Goal: Task Accomplishment & Management: Manage account settings

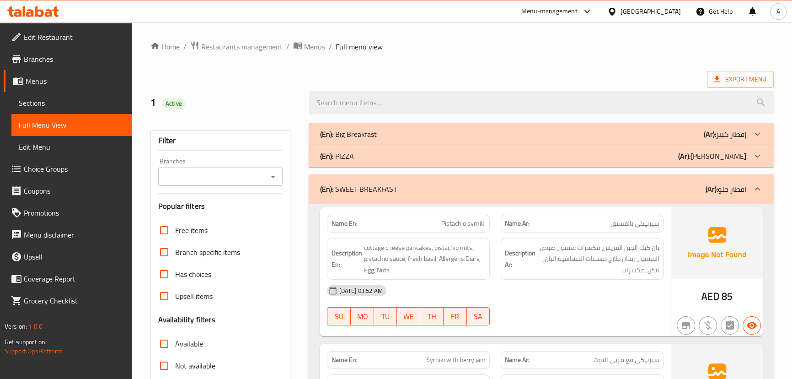
drag, startPoint x: 437, startPoint y: 67, endPoint x: 437, endPoint y: 76, distance: 9.1
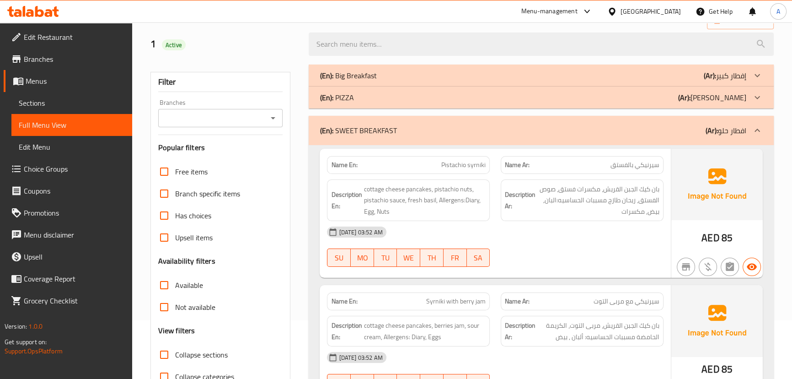
scroll to position [124, 0]
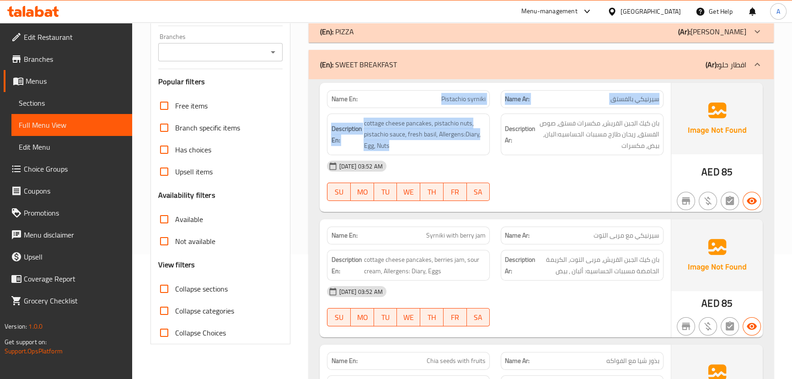
click at [505, 114] on div "Name En: Pistachio syrniki Name Ar: سيرنيكي بالفستق Description En: cottage che…" at bounding box center [495, 147] width 351 height 129
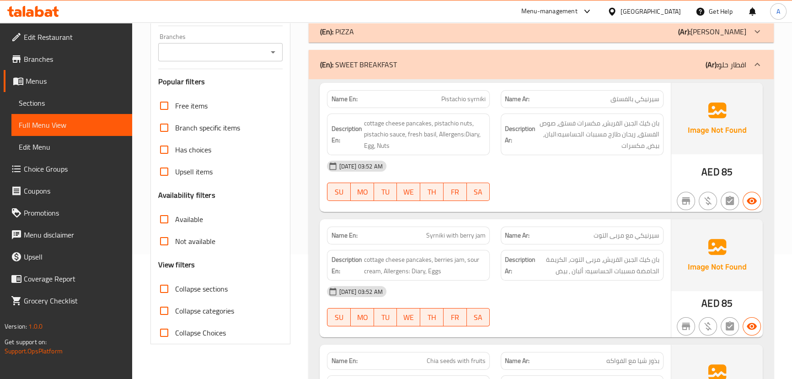
click at [558, 182] on div "[DATE] 03:52 AM SU MO TU WE TH FR SA" at bounding box center [494, 180] width 347 height 51
click at [171, 286] on input "Collapse sections" at bounding box center [164, 289] width 22 height 22
checkbox input "true"
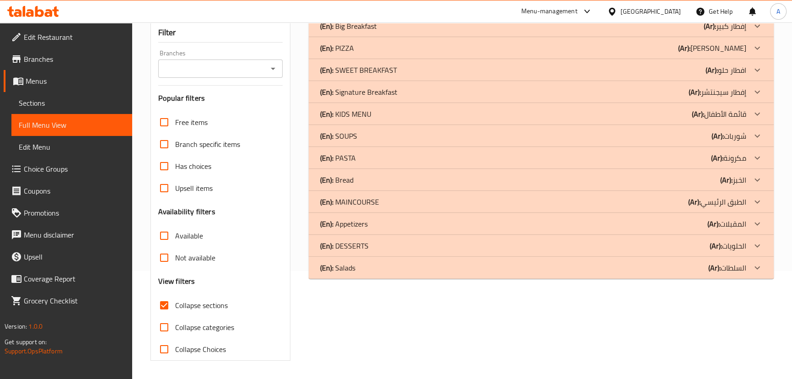
scroll to position [107, 0]
drag, startPoint x: 369, startPoint y: 270, endPoint x: 378, endPoint y: 249, distance: 22.5
click at [369, 269] on div "(En): Salads (Ar): السلطات" at bounding box center [533, 267] width 426 height 11
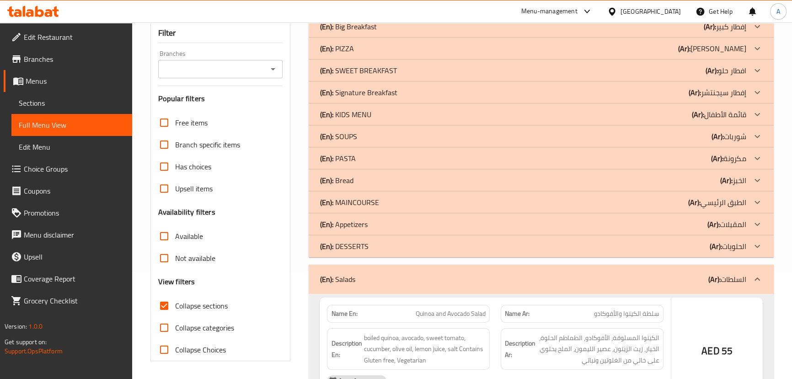
click at [378, 249] on div "(En): DESSERTS (Ar): الحلويات" at bounding box center [533, 246] width 426 height 11
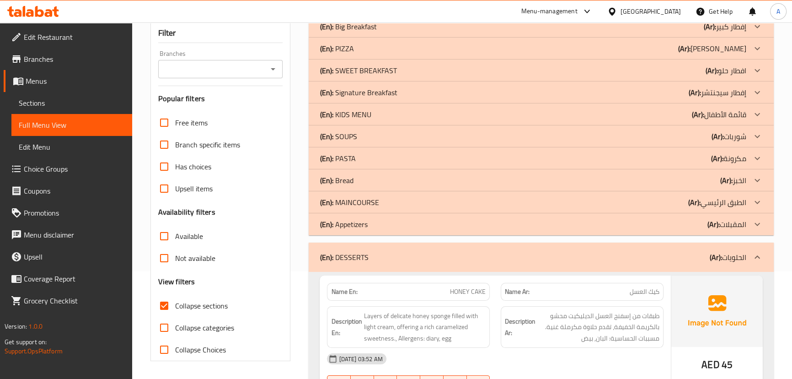
click at [392, 245] on div "(En): DESSERTS (Ar): الحلويات" at bounding box center [541, 256] width 465 height 29
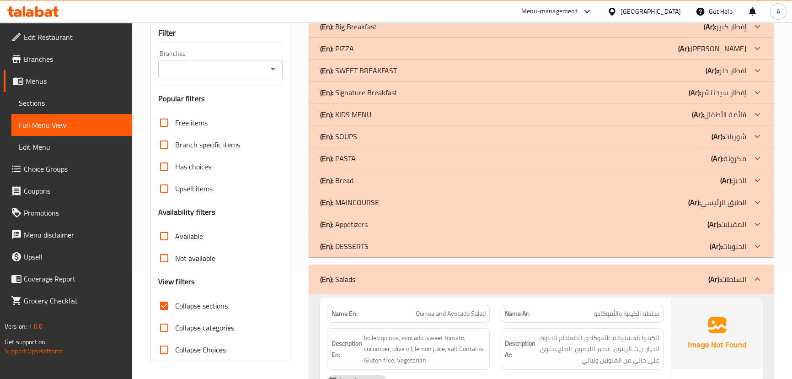
click at [389, 270] on div "(En): Salads (Ar): السلطات" at bounding box center [541, 278] width 465 height 29
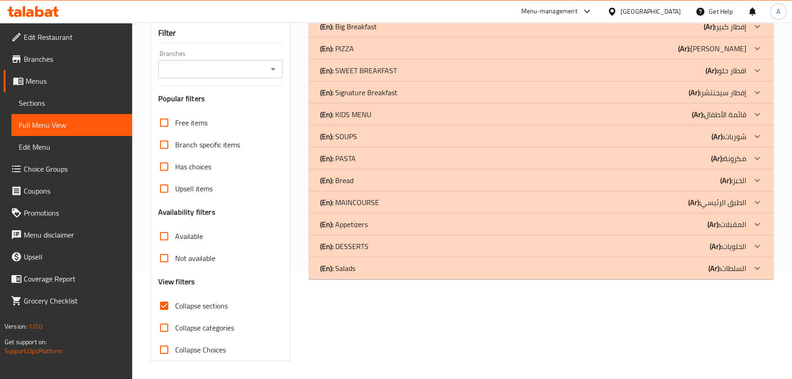
click at [374, 118] on div "(En): KIDS MENU (Ar): قائمة الأطفال" at bounding box center [533, 114] width 426 height 11
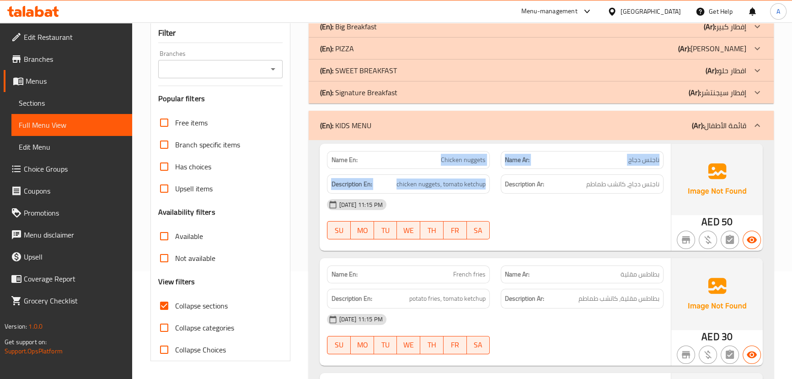
drag, startPoint x: 441, startPoint y: 156, endPoint x: 574, endPoint y: 190, distance: 137.6
click at [555, 183] on div "Name En: Chicken nuggets Name Ar: ناجتس دجاج Description En: chicken nuggets, t…" at bounding box center [495, 197] width 351 height 107
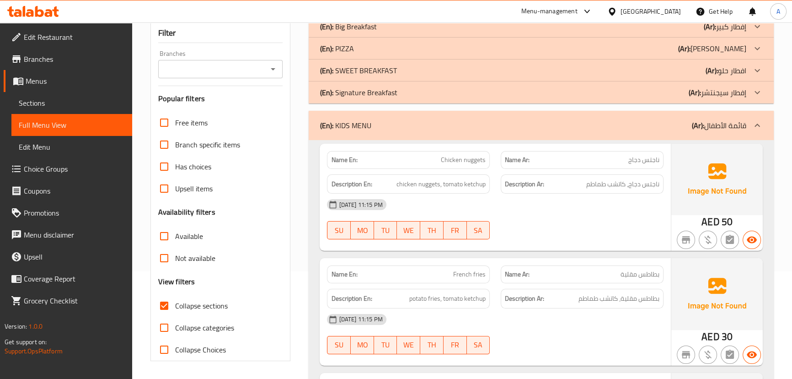
click at [598, 218] on div "[DATE] 11:15 PM SU MO TU WE TH FR SA" at bounding box center [494, 218] width 347 height 51
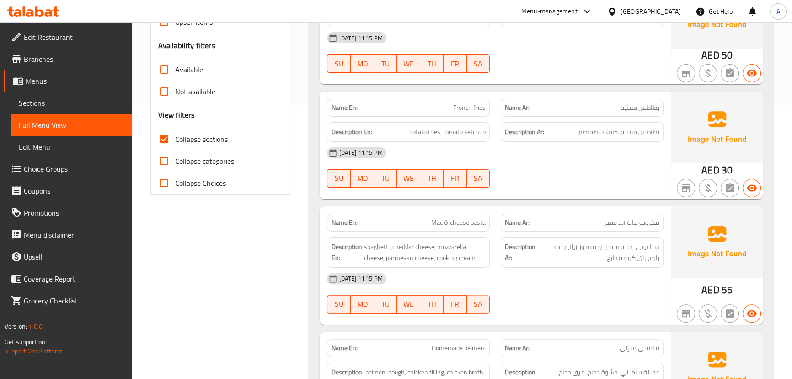
scroll to position [149, 0]
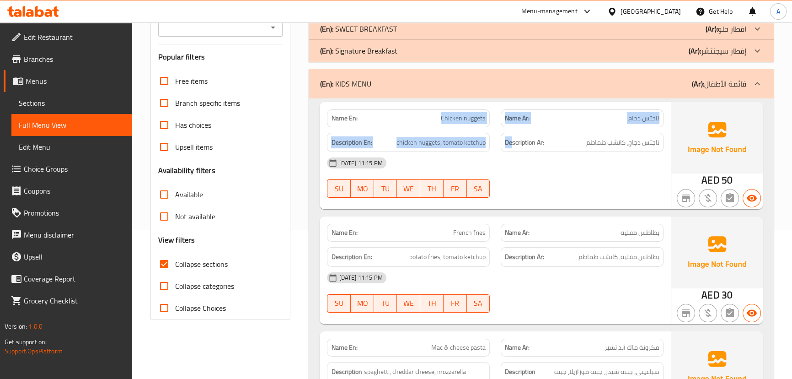
drag, startPoint x: 425, startPoint y: 114, endPoint x: 538, endPoint y: 150, distance: 118.9
click at [530, 143] on div "Name En: Chicken nuggets Name Ar: ناجتس دجاج Description En: chicken nuggets, t…" at bounding box center [495, 155] width 351 height 107
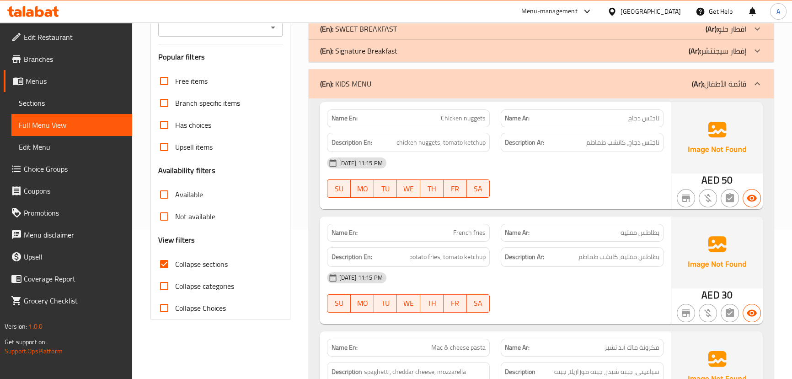
click at [573, 195] on div at bounding box center [582, 197] width 174 height 11
drag, startPoint x: 469, startPoint y: 237, endPoint x: 605, endPoint y: 297, distance: 148.7
click at [578, 279] on div "Name En: French fries Name Ar: بطاطس مقلية Description En: potato fries, tomato…" at bounding box center [495, 269] width 351 height 107
click at [609, 301] on div "[DATE] 11:15 PM SU MO TU WE TH FR SA" at bounding box center [494, 292] width 347 height 51
drag, startPoint x: 628, startPoint y: 258, endPoint x: 435, endPoint y: 261, distance: 193.0
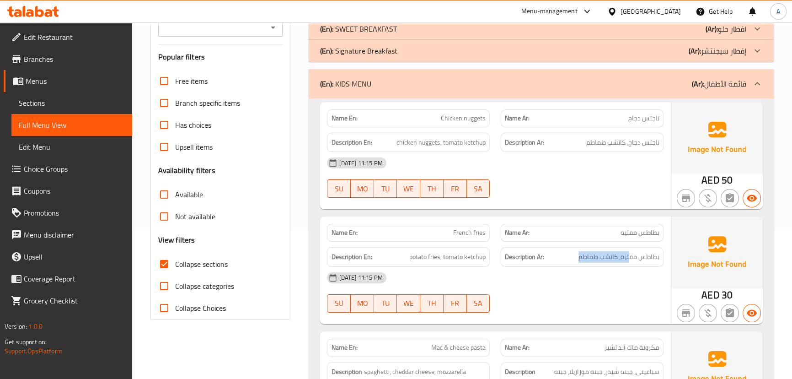
click at [556, 259] on h6 "Description Ar: بطاطس مقلية، كاتشب طماطم" at bounding box center [582, 256] width 155 height 11
click at [490, 272] on div "Name En: French fries Name Ar: بطاطس مقلية Description En: potato fries, tomato…" at bounding box center [495, 269] width 351 height 107
click at [559, 308] on div at bounding box center [582, 312] width 174 height 11
drag, startPoint x: 390, startPoint y: 139, endPoint x: 544, endPoint y: 172, distance: 158.0
click at [539, 167] on div "Name En: Chicken nuggets Name Ar: ناجتس دجاج Description En: chicken nuggets, t…" at bounding box center [495, 155] width 351 height 107
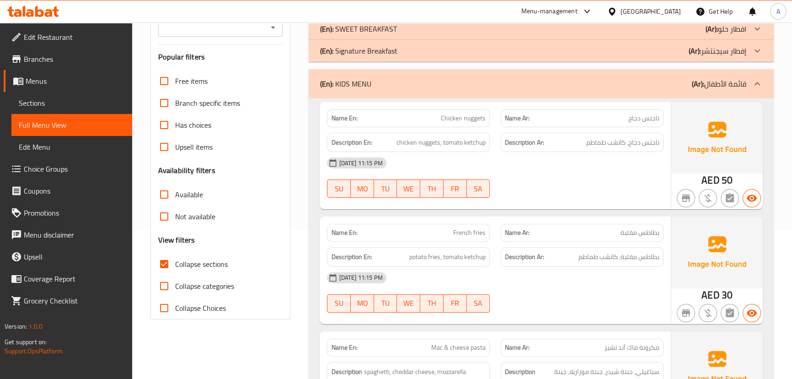
click at [544, 172] on div "[DATE] 11:15 PM" at bounding box center [494, 163] width 347 height 22
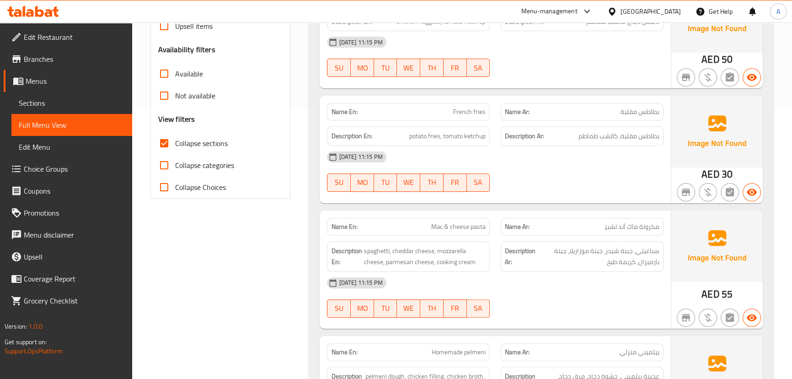
scroll to position [316, 0]
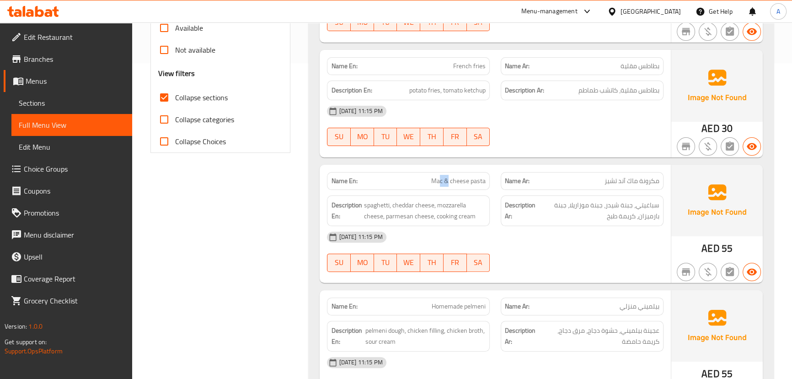
drag, startPoint x: 459, startPoint y: 178, endPoint x: 563, endPoint y: 147, distance: 108.5
click at [482, 172] on div "Name En: Mac & cheese pasta" at bounding box center [408, 181] width 163 height 18
drag, startPoint x: 563, startPoint y: 146, endPoint x: 558, endPoint y: 146, distance: 5.0
click at [564, 146] on div at bounding box center [582, 145] width 174 height 11
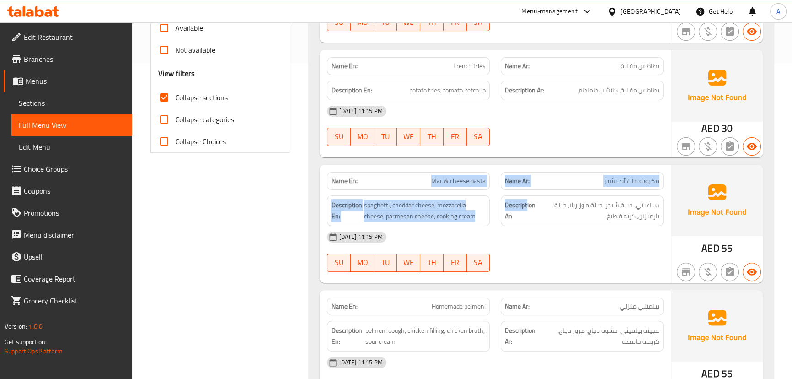
drag, startPoint x: 501, startPoint y: 202, endPoint x: 581, endPoint y: 233, distance: 86.4
click at [563, 223] on div "Name En: Mac & cheese pasta Name Ar: مكرونة ماك آند تشيز Description En: spaghe…" at bounding box center [495, 224] width 351 height 118
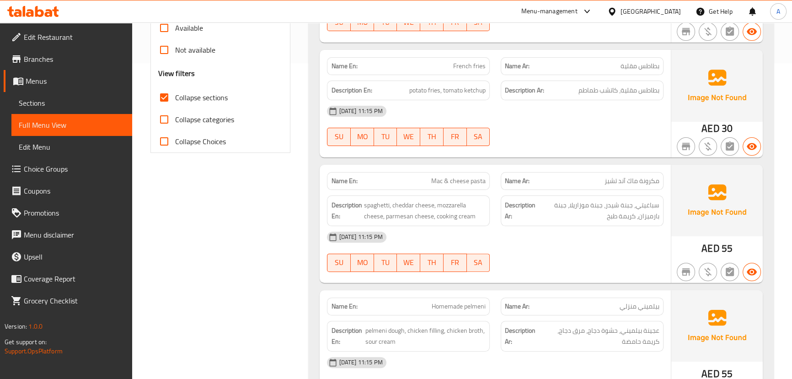
click at [603, 254] on div "[DATE] 11:15 PM SU MO TU WE TH FR SA" at bounding box center [494, 251] width 347 height 51
drag, startPoint x: 626, startPoint y: 203, endPoint x: 570, endPoint y: 203, distance: 56.2
click at [570, 203] on span "سباغيتي، جبنة شيدر، جبنة موزاريلا، جبنة بارميزان، كريمة طبخ" at bounding box center [598, 210] width 122 height 22
drag, startPoint x: 615, startPoint y: 267, endPoint x: 622, endPoint y: 250, distance: 18.3
click at [617, 259] on div "[DATE] 11:15 PM SU MO TU WE TH FR SA" at bounding box center [494, 251] width 347 height 51
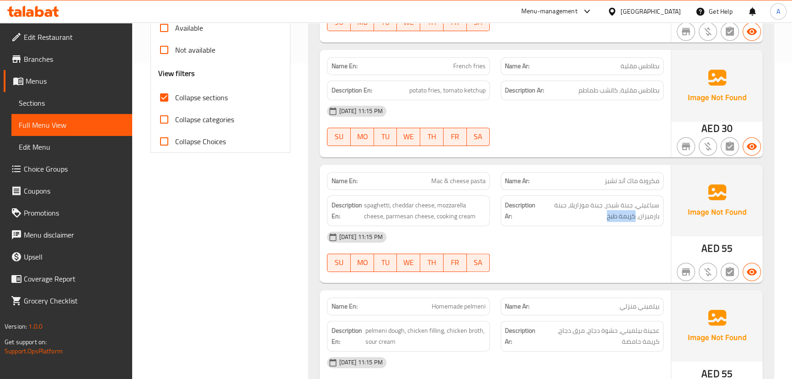
drag, startPoint x: 634, startPoint y: 222, endPoint x: 599, endPoint y: 222, distance: 35.7
click at [600, 220] on div "Description Ar: سباغيتي، جبنة شيدر، جبنة موزاريلا، جبنة بارميزان، كريمة طبخ" at bounding box center [582, 210] width 163 height 31
drag, startPoint x: 595, startPoint y: 234, endPoint x: 552, endPoint y: 244, distance: 44.6
click at [591, 237] on div "[DATE] 11:15 PM" at bounding box center [494, 237] width 347 height 22
click at [480, 291] on div "Name En: Chicken nuggets Name Ar: ناجتس دجاج Description En: chicken nuggets, t…" at bounding box center [541, 179] width 465 height 494
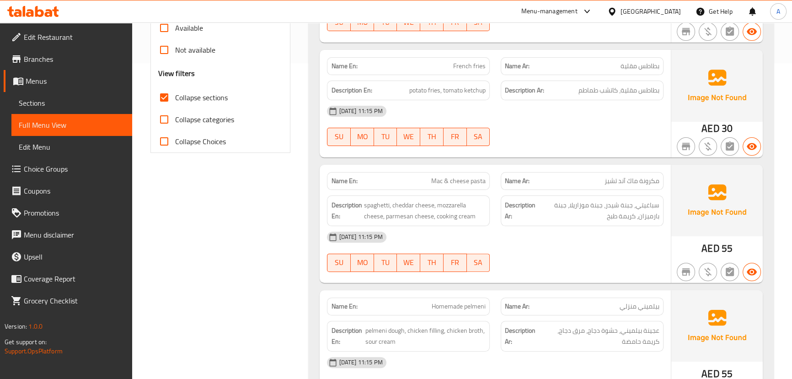
click at [528, 270] on div at bounding box center [582, 271] width 174 height 11
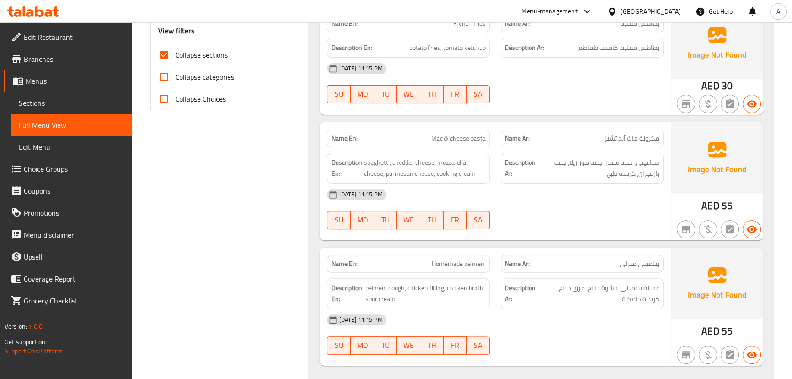
scroll to position [398, 0]
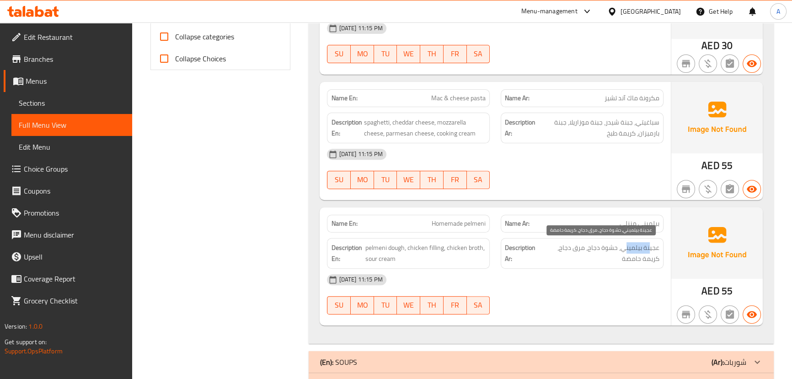
drag, startPoint x: 650, startPoint y: 248, endPoint x: 616, endPoint y: 250, distance: 34.3
click at [616, 250] on span "عجينة بيلميني، حشوة دجاج، مرق دجاج، كريمة حامضة" at bounding box center [599, 253] width 119 height 22
click at [593, 275] on div "[DATE] 11:15 PM" at bounding box center [494, 279] width 347 height 22
drag, startPoint x: 648, startPoint y: 250, endPoint x: 610, endPoint y: 289, distance: 54.0
click at [622, 263] on span "عجينة بيلميني، حشوة دجاج، مرق دجاج، كريمة حامضة" at bounding box center [599, 253] width 119 height 22
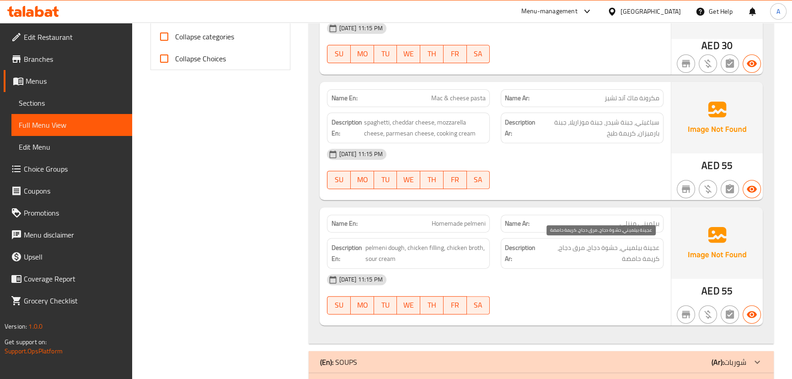
click at [598, 292] on div "[DATE] 11:15 PM SU MO TU WE TH FR SA" at bounding box center [494, 293] width 347 height 51
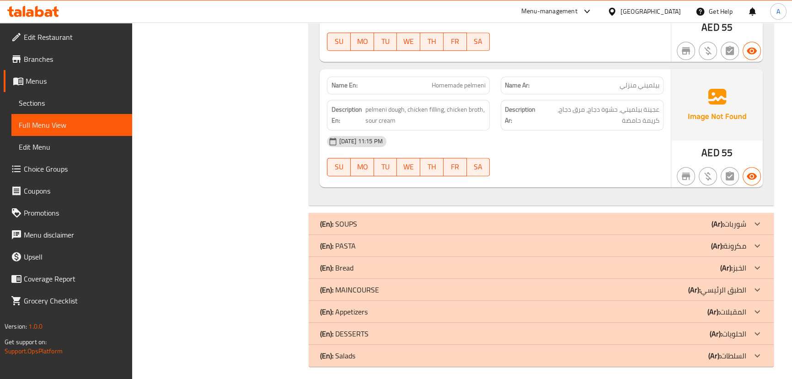
scroll to position [541, 0]
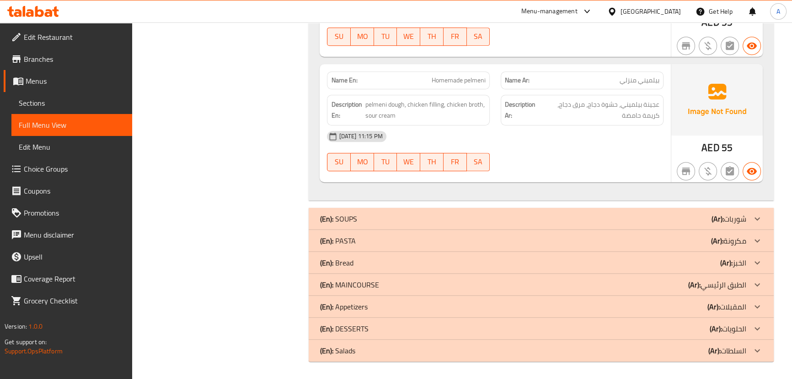
click at [375, 335] on div "(En): DESSERTS (Ar): الحلويات" at bounding box center [541, 328] width 465 height 22
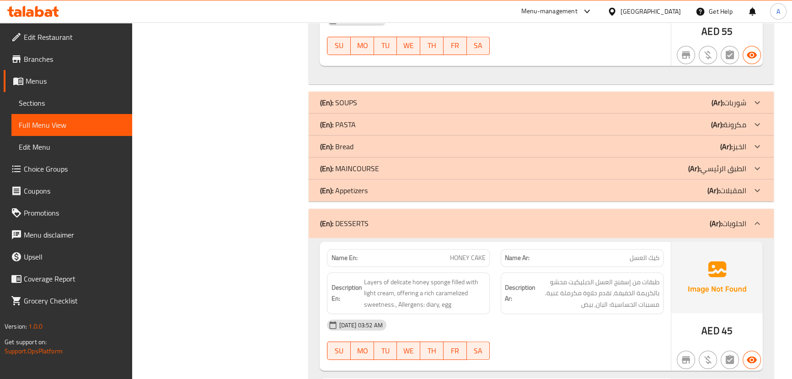
scroll to position [666, 0]
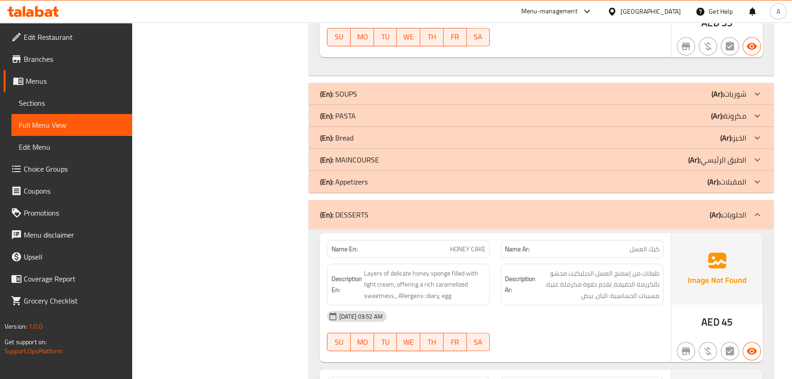
click at [530, 270] on div "Name En: HONEY CAKE Name Ar: كيك العسل Description En: Layers of delicate honey…" at bounding box center [495, 297] width 351 height 129
click at [555, 302] on div "Description Ar: طبقات من إسفنج العسل الديليكيت محشو بالكريمة الخفيفة، تقدم حلاو…" at bounding box center [582, 284] width 163 height 42
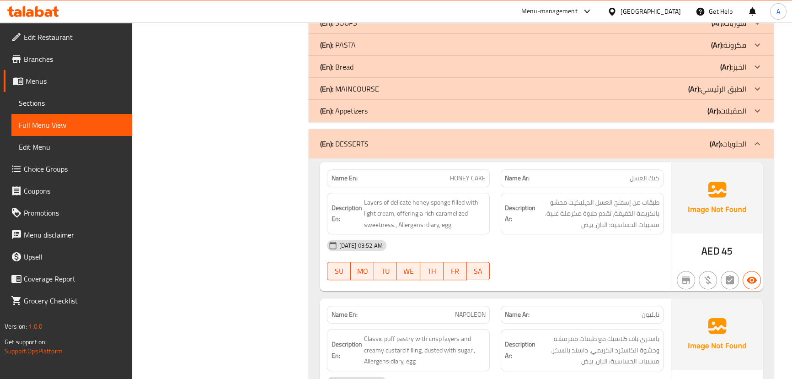
scroll to position [791, 0]
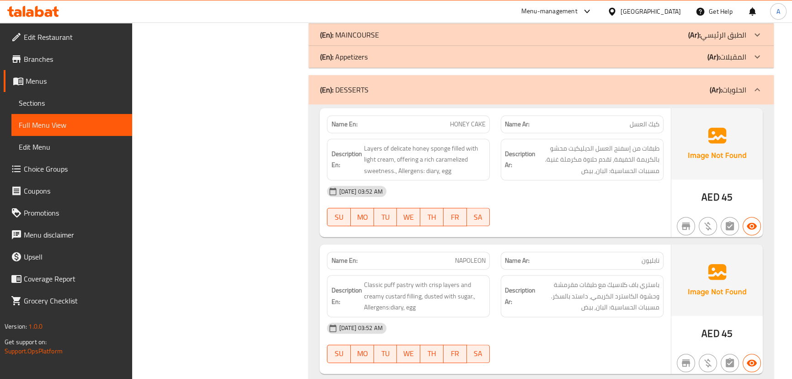
drag, startPoint x: 517, startPoint y: 142, endPoint x: 579, endPoint y: 173, distance: 68.9
click at [553, 154] on div "Name En: HONEY CAKE Name Ar: كيك العسل Description En: Layers of delicate honey…" at bounding box center [495, 172] width 351 height 129
click at [587, 193] on div "[DATE] 03:52 AM" at bounding box center [494, 191] width 347 height 22
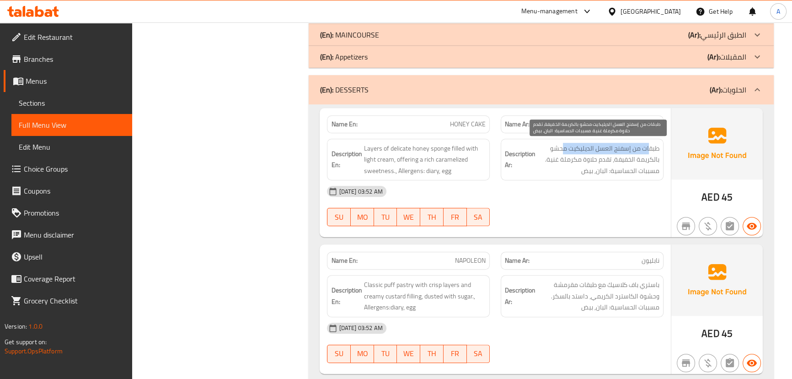
drag, startPoint x: 649, startPoint y: 145, endPoint x: 560, endPoint y: 145, distance: 88.7
click at [560, 145] on span "طبقات من إسفنج العسل الديليكيت محشو بالكريمة الخفيفة، تقدم حلاوة مكرملة غنية. م…" at bounding box center [598, 160] width 122 height 34
drag, startPoint x: 637, startPoint y: 161, endPoint x: 552, endPoint y: 161, distance: 85.1
click at [552, 161] on span "طبقات من إسفنج العسل الديليكيت محشو بالكريمة الخفيفة، تقدم حلاوة مكرملة غنية. م…" at bounding box center [598, 160] width 122 height 34
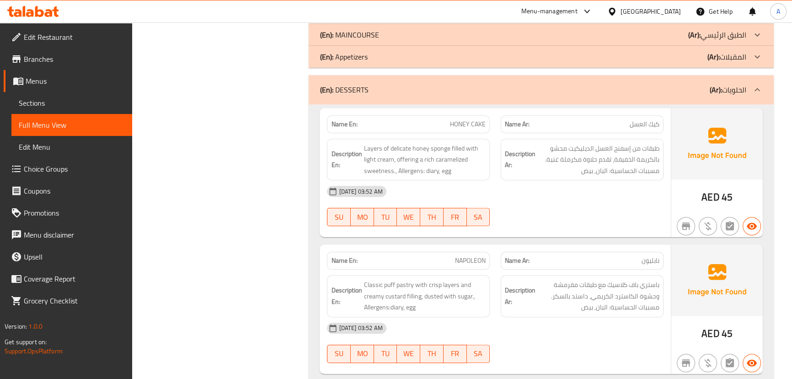
drag, startPoint x: 592, startPoint y: 211, endPoint x: 632, endPoint y: 179, distance: 51.1
click at [592, 211] on div "[DATE] 03:52 AM SU MO TU WE TH FR SA" at bounding box center [494, 205] width 347 height 51
drag, startPoint x: 640, startPoint y: 169, endPoint x: 616, endPoint y: 172, distance: 23.5
click at [619, 171] on span "طبقات من إسفنج العسل الديليكيت محشو بالكريمة الخفيفة، تقدم حلاوة مكرملة غنية. م…" at bounding box center [598, 160] width 122 height 34
drag, startPoint x: 520, startPoint y: 201, endPoint x: 512, endPoint y: 200, distance: 8.2
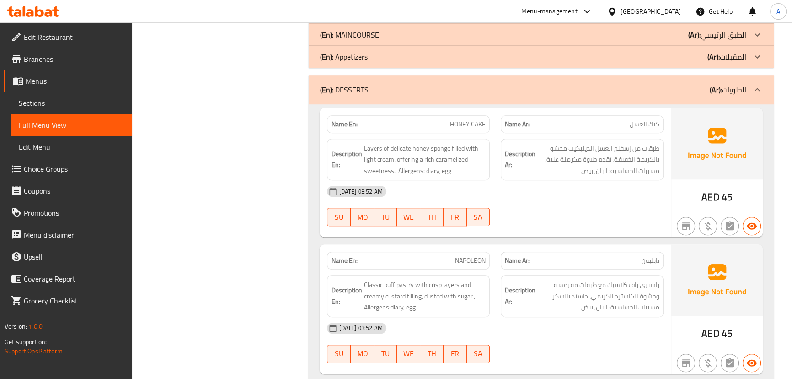
click at [519, 201] on div "[DATE] 03:52 AM" at bounding box center [494, 191] width 347 height 22
drag, startPoint x: 424, startPoint y: 168, endPoint x: 473, endPoint y: 177, distance: 49.3
click at [460, 168] on span "Layers of delicate honey sponge filled with light cream, offering a rich carame…" at bounding box center [425, 160] width 122 height 34
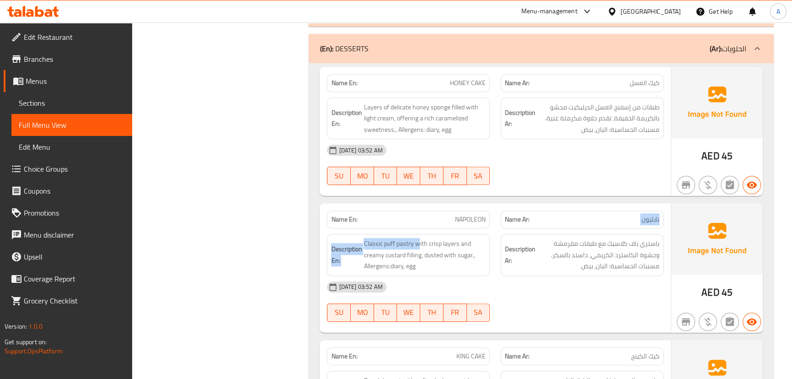
drag, startPoint x: 535, startPoint y: 222, endPoint x: 589, endPoint y: 191, distance: 61.9
click at [567, 212] on div "Name En: NAPOLEON Name Ar: نابليون Description En: Classic puff pastry with cri…" at bounding box center [495, 267] width 351 height 129
click at [589, 190] on div "Name En: HONEY CAKE Name Ar: كيك العسل Description En: Layers of delicate honey…" at bounding box center [495, 131] width 351 height 129
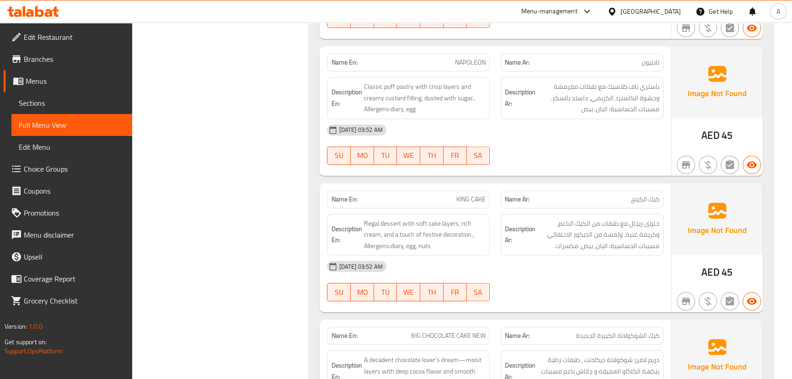
scroll to position [999, 0]
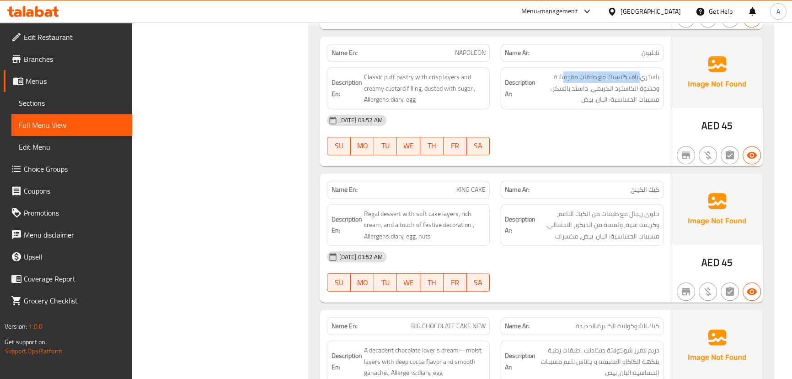
drag, startPoint x: 641, startPoint y: 78, endPoint x: 563, endPoint y: 68, distance: 77.9
click at [563, 68] on div "Description Ar: باستري باف كلاسيك مع طبقات مقرمشة وحشوة الكاسترد الكريمي، داستد…" at bounding box center [582, 88] width 163 height 42
click at [597, 122] on div "[DATE] 03:52 AM" at bounding box center [494, 120] width 347 height 22
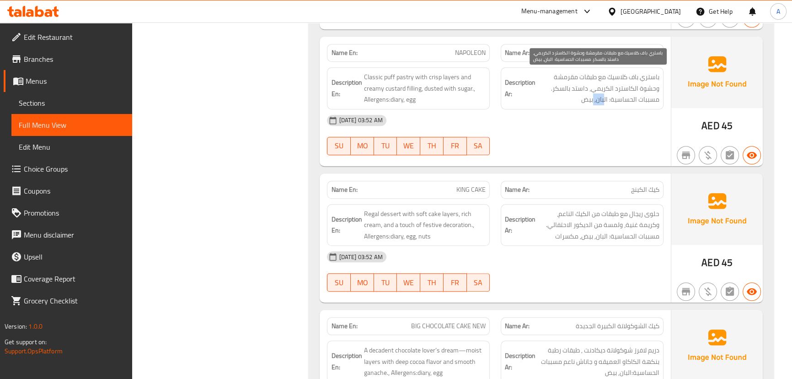
drag, startPoint x: 604, startPoint y: 97, endPoint x: 583, endPoint y: 105, distance: 22.3
click at [589, 100] on span "باستري باف كلاسيك مع طبقات مقرمشة وحشوة الكاسترد الكريمي، داستد بالسكر. مسببات …" at bounding box center [598, 88] width 122 height 34
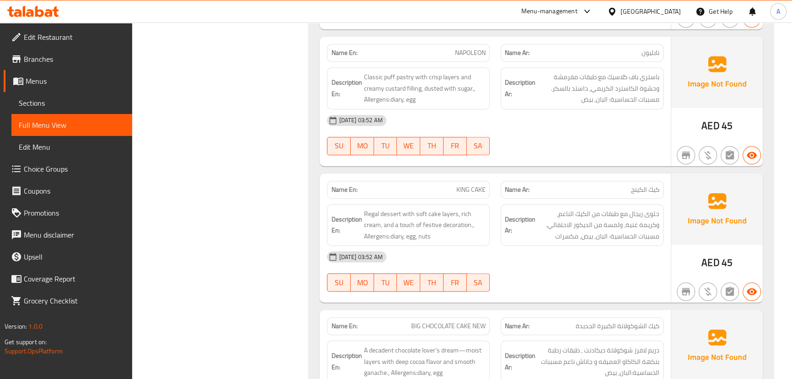
click at [578, 123] on div "[DATE] 03:52 AM" at bounding box center [494, 120] width 347 height 22
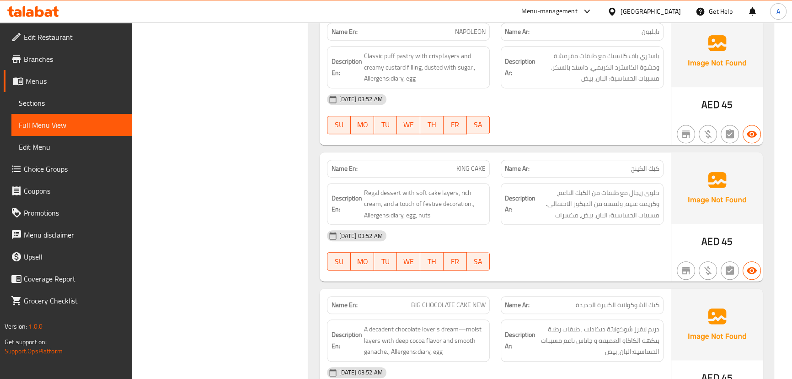
scroll to position [1040, 0]
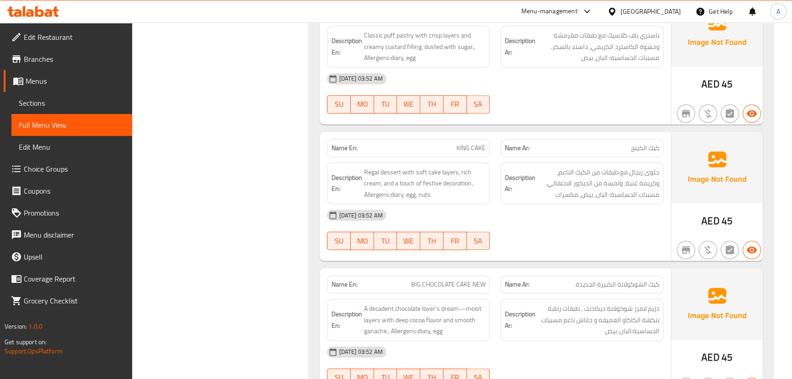
drag, startPoint x: 443, startPoint y: 136, endPoint x: 515, endPoint y: 137, distance: 72.7
click at [496, 140] on div "Name En: KING CAKE Name Ar: كيك الكينج" at bounding box center [494, 148] width 347 height 29
drag, startPoint x: 428, startPoint y: 155, endPoint x: 495, endPoint y: 163, distance: 67.2
click at [461, 156] on div "Name En: KING CAKE Name Ar: كيك الكينج Description En: Regal dessert with soft …" at bounding box center [495, 196] width 351 height 129
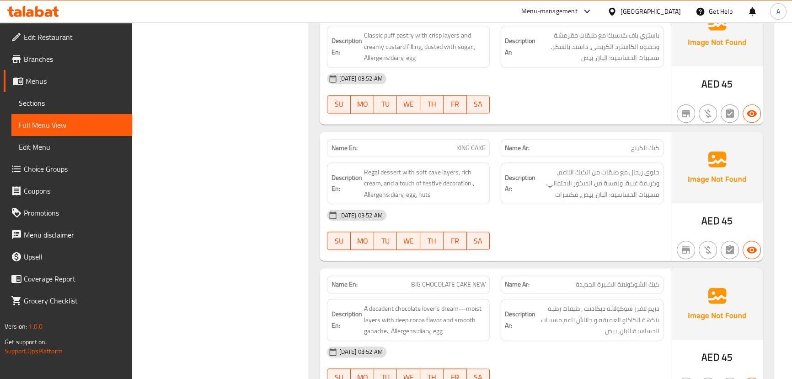
click at [558, 205] on div "[DATE] 03:52 AM" at bounding box center [494, 215] width 347 height 22
click at [651, 169] on span "حلوى ريجال مع طبقات من الكيك الناعم، وكريمة غنية، ولمسة من الديكور الاحتفالي. م…" at bounding box center [598, 183] width 122 height 34
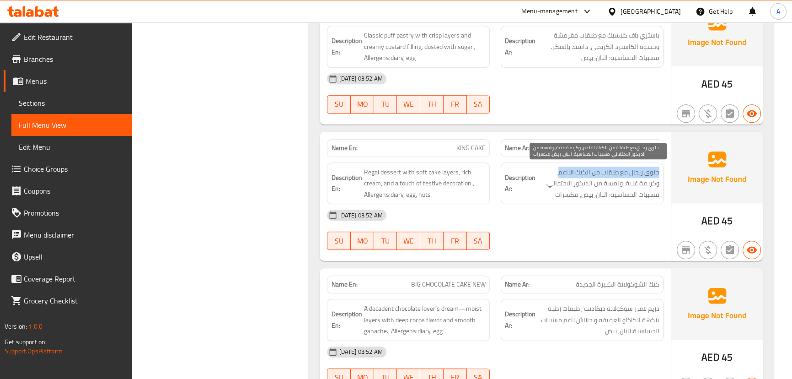
drag, startPoint x: 651, startPoint y: 169, endPoint x: 571, endPoint y: 171, distance: 79.6
click at [571, 171] on span "حلوى ريجال مع طبقات من الكيك الناعم، وكريمة غنية، ولمسة من الديكور الاحتفالي. م…" at bounding box center [598, 183] width 122 height 34
click at [641, 183] on span "حلوى ريجال مع طبقات من الكيك الناعم، وكريمة غنية، ولمسة من الديكور الاحتفالي. م…" at bounding box center [598, 183] width 122 height 34
drag, startPoint x: 641, startPoint y: 183, endPoint x: 627, endPoint y: 182, distance: 13.3
click at [627, 182] on span "حلوى ريجال مع طبقات من الكيك الناعم، وكريمة غنية، ولمسة من الديكور الاحتفالي. م…" at bounding box center [598, 183] width 122 height 34
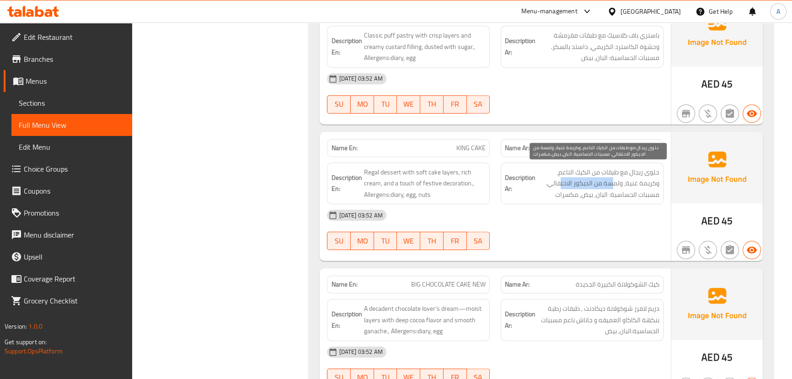
drag, startPoint x: 612, startPoint y: 182, endPoint x: 561, endPoint y: 182, distance: 51.7
click at [561, 182] on span "حلوى ريجال مع طبقات من الكيك الناعم، وكريمة غنية، ولمسة من الديكور الاحتفالي. م…" at bounding box center [598, 183] width 122 height 34
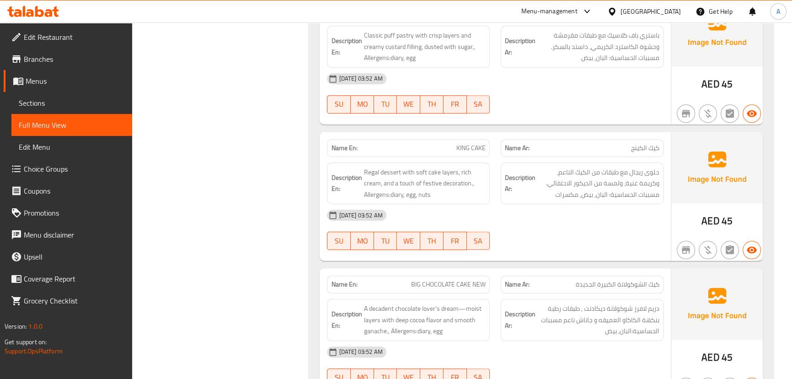
click at [567, 216] on div "[DATE] 03:52 AM" at bounding box center [494, 215] width 347 height 22
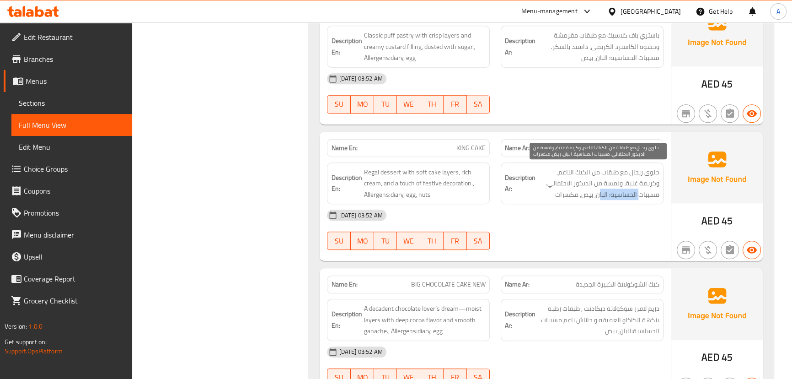
drag, startPoint x: 638, startPoint y: 193, endPoint x: 600, endPoint y: 190, distance: 38.5
click at [600, 190] on span "حلوى ريجال مع طبقات من الكيك الناعم، وكريمة غنية، ولمسة من الديكور الاحتفالي. م…" at bounding box center [598, 183] width 122 height 34
click at [600, 192] on span "حلوى ريجال مع طبقات من الكيك الناعم، وكريمة غنية، ولمسة من الديكور الاحتفالي. م…" at bounding box center [598, 183] width 122 height 34
drag, startPoint x: 600, startPoint y: 192, endPoint x: 583, endPoint y: 191, distance: 17.4
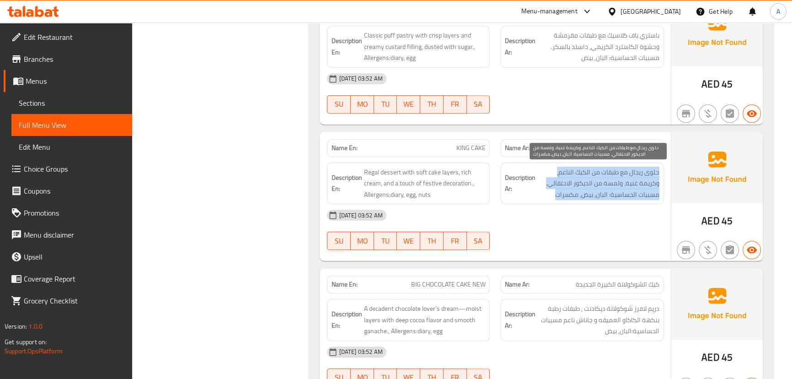
click at [583, 191] on span "حلوى ريجال مع طبقات من الكيك الناعم، وكريمة غنية، ولمسة من الديكور الاحتفالي. م…" at bounding box center [598, 183] width 122 height 34
click at [572, 201] on div "Description Ar: حلوى ريجال مع طبقات من الكيك الناعم، وكريمة غنية، ولمسة من الدي…" at bounding box center [582, 183] width 163 height 42
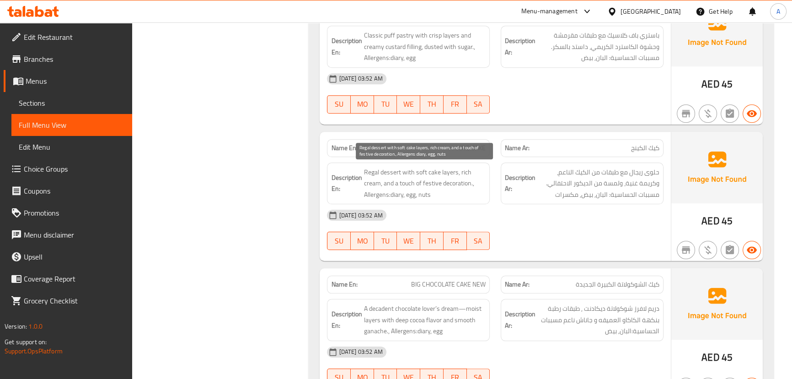
click at [389, 196] on span "Regal dessert with soft cake layers, rich cream, and a touch of festive decorat…" at bounding box center [425, 183] width 122 height 34
drag, startPoint x: 389, startPoint y: 196, endPoint x: 437, endPoint y: 198, distance: 48.1
click at [437, 197] on span "Regal dessert with soft cake layers, rich cream, and a touch of festive decorat…" at bounding box center [425, 183] width 122 height 34
click at [571, 244] on div at bounding box center [582, 249] width 174 height 11
drag, startPoint x: 573, startPoint y: 205, endPoint x: 552, endPoint y: 214, distance: 23.1
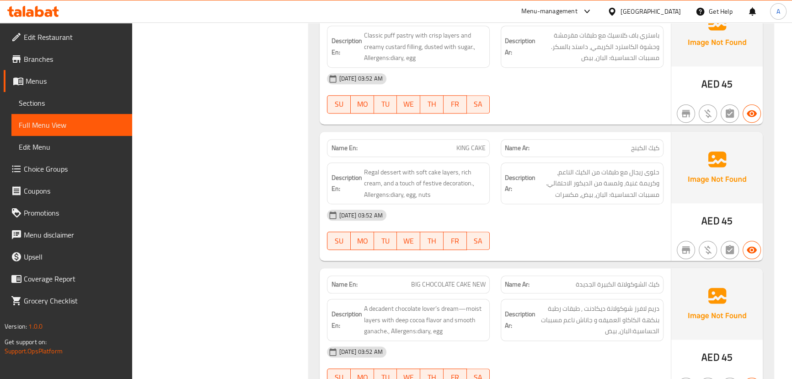
click at [560, 208] on div "[DATE] 03:52 AM" at bounding box center [494, 215] width 347 height 22
drag, startPoint x: 546, startPoint y: 224, endPoint x: 518, endPoint y: 236, distance: 30.9
click at [544, 228] on div "[DATE] 03:52 AM SU MO TU WE TH FR SA" at bounding box center [494, 229] width 347 height 51
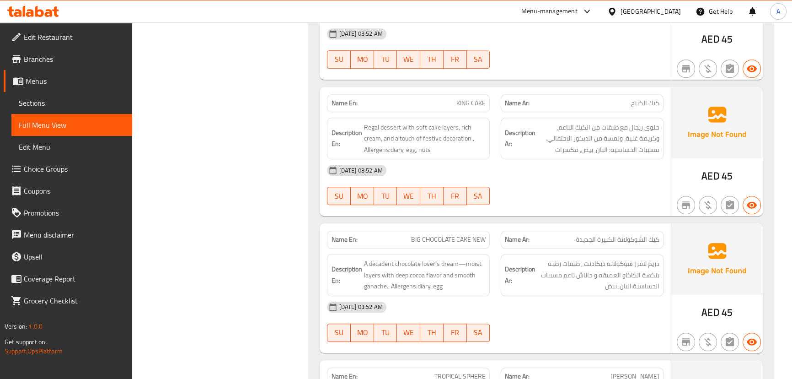
scroll to position [1124, 0]
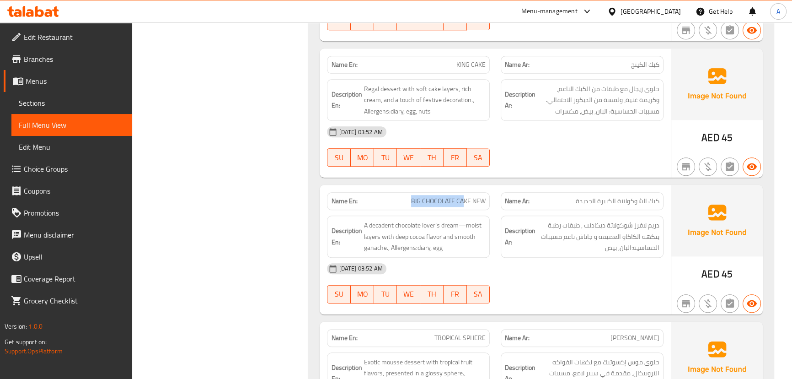
drag, startPoint x: 386, startPoint y: 189, endPoint x: 516, endPoint y: 214, distance: 131.8
click at [488, 209] on div "Name En: BIG CHOCOLATE CAKE NEW Name Ar: كيك الشوكولاتة الكبيرة الجديدة Descrip…" at bounding box center [495, 249] width 351 height 129
click at [584, 273] on div "[DATE] 03:52 AM" at bounding box center [494, 268] width 347 height 22
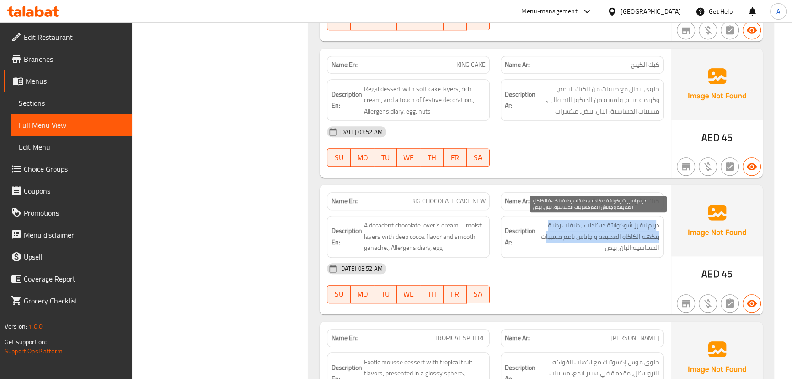
drag, startPoint x: 656, startPoint y: 222, endPoint x: 552, endPoint y: 265, distance: 112.4
click at [546, 251] on span "دريم لافرز شوكولاتة ديكادنت , طبقات رطبة بنكهة الكاكاو العميقه و جاناش ناعم مسب…" at bounding box center [598, 237] width 122 height 34
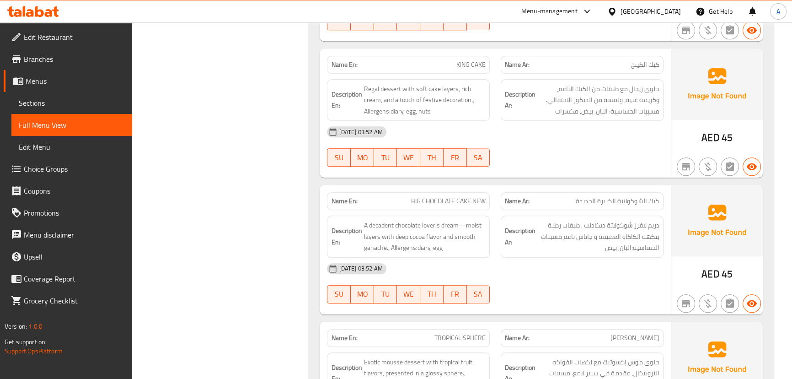
drag, startPoint x: 549, startPoint y: 278, endPoint x: 523, endPoint y: 270, distance: 27.0
click at [547, 278] on div "[DATE] 03:52 AM SU MO TU WE TH FR SA" at bounding box center [494, 282] width 347 height 51
drag, startPoint x: 360, startPoint y: 231, endPoint x: 538, endPoint y: 274, distance: 183.6
click at [506, 269] on div "Name En: BIG CHOCOLATE CAKE NEW Name Ar: كيك الشوكولاتة الكبيرة الجديدة Descrip…" at bounding box center [495, 249] width 351 height 129
click at [538, 274] on div "[DATE] 03:52 AM" at bounding box center [494, 268] width 347 height 22
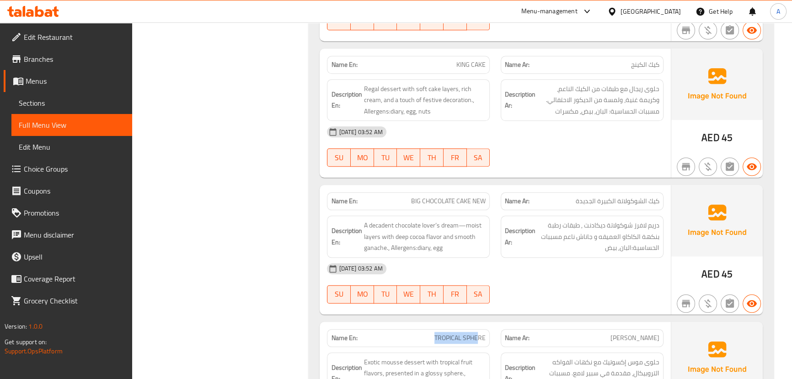
drag, startPoint x: 453, startPoint y: 334, endPoint x: 528, endPoint y: 306, distance: 79.4
click at [501, 329] on div "Name En: TROPICAL SPHERE Name Ar: [PERSON_NAME]" at bounding box center [494, 337] width 347 height 29
click at [536, 291] on div "[DATE] 03:52 AM SU MO TU WE TH FR SA" at bounding box center [494, 282] width 347 height 51
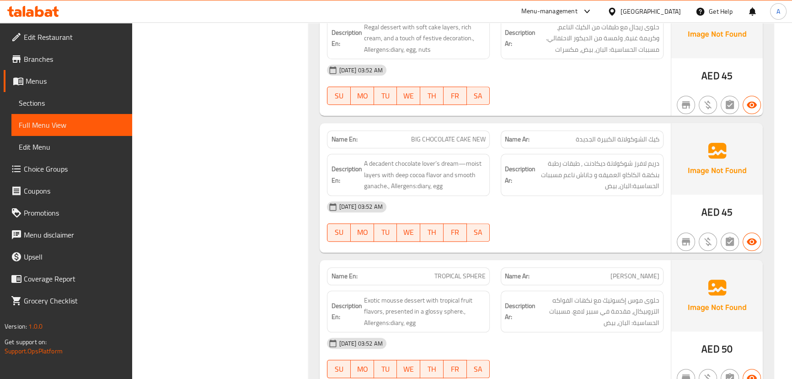
scroll to position [1248, 0]
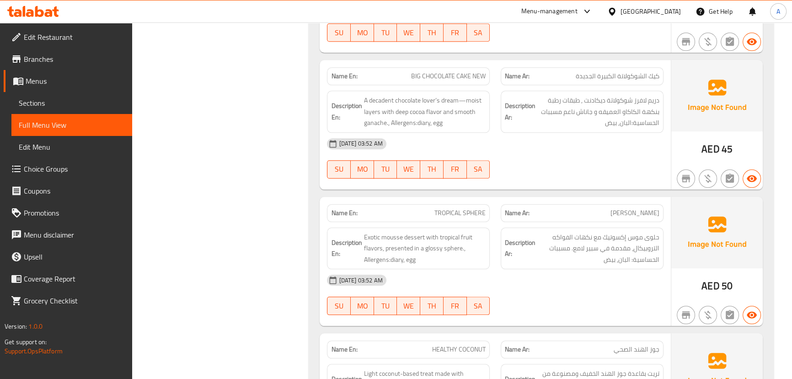
drag, startPoint x: 434, startPoint y: 217, endPoint x: 466, endPoint y: 215, distance: 32.1
click at [449, 217] on span "TROPICAL SPHERE" at bounding box center [459, 213] width 51 height 10
click at [518, 181] on div at bounding box center [582, 178] width 174 height 11
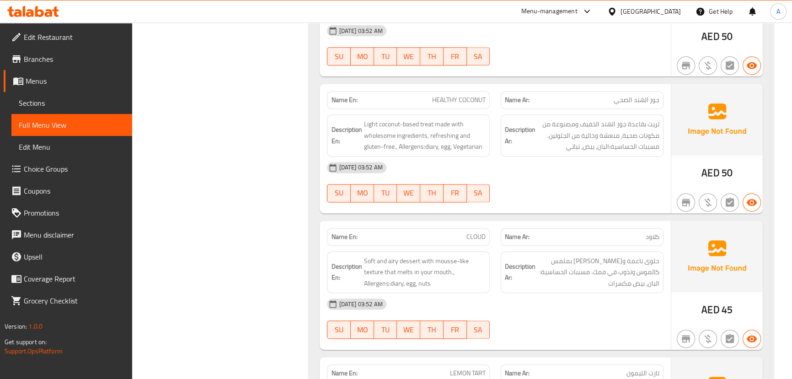
scroll to position [1539, 0]
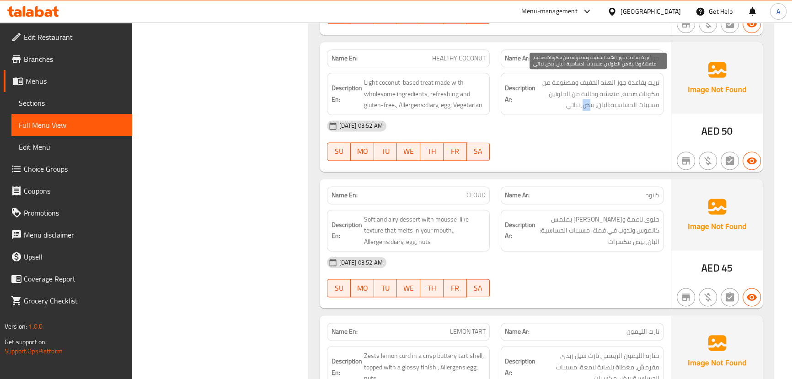
drag, startPoint x: 588, startPoint y: 99, endPoint x: 581, endPoint y: 101, distance: 7.1
click at [582, 101] on span "تريت بقاعدة جوز الهند الخفيف ومصنوعة من مكونات صحية، منعشة وخالية من الجلوتين. …" at bounding box center [598, 94] width 122 height 34
click at [572, 134] on div "[DATE] 03:52 AM" at bounding box center [494, 126] width 347 height 22
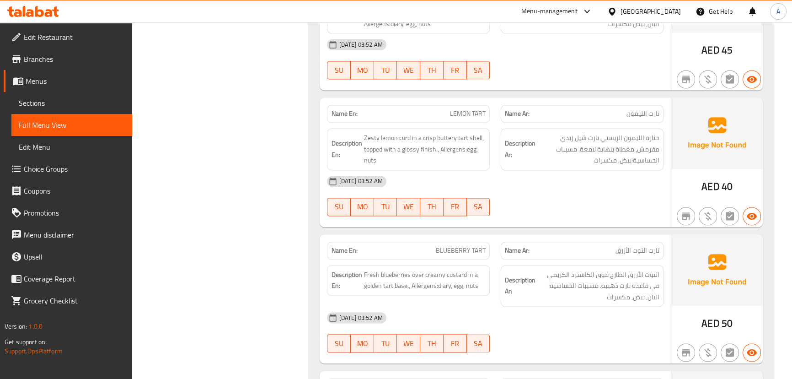
scroll to position [1805, 0]
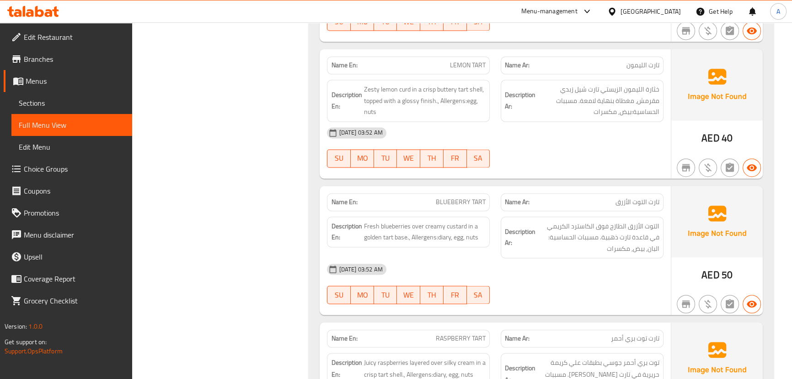
drag, startPoint x: 477, startPoint y: 72, endPoint x: 599, endPoint y: 126, distance: 133.5
click at [533, 86] on div "Name En: LEMON TART Name Ar: تارت الليمون Description En: Zesty lemon curd in a…" at bounding box center [495, 113] width 351 height 129
click at [630, 147] on div "[DATE] 03:52 AM SU MO TU WE TH FR SA" at bounding box center [494, 147] width 347 height 51
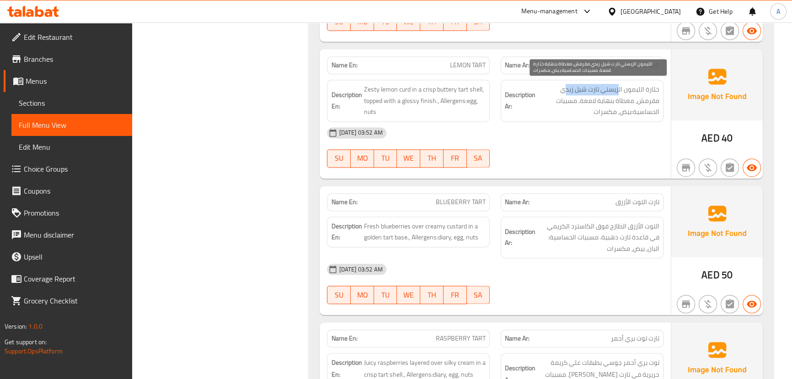
drag, startPoint x: 619, startPoint y: 84, endPoint x: 567, endPoint y: 84, distance: 52.6
click at [567, 84] on span "خثارة‎ الليمون الزيستي تارت شيل زبدي مقرمش، مغطاة بنهاية لامعة. مسببات الحساسية…" at bounding box center [598, 101] width 122 height 34
drag, startPoint x: 628, startPoint y: 100, endPoint x: 545, endPoint y: 108, distance: 83.2
click at [545, 108] on span "خثارة‎ الليمون الزيستي تارت شيل زبدي مقرمش، مغطاة بنهاية لامعة. مسببات الحساسية…" at bounding box center [598, 101] width 122 height 34
click at [621, 106] on span "خثارة‎ الليمون الزيستي تارت شيل زبدي مقرمش، مغطاة بنهاية لامعة. مسببات الحساسية…" at bounding box center [598, 101] width 122 height 34
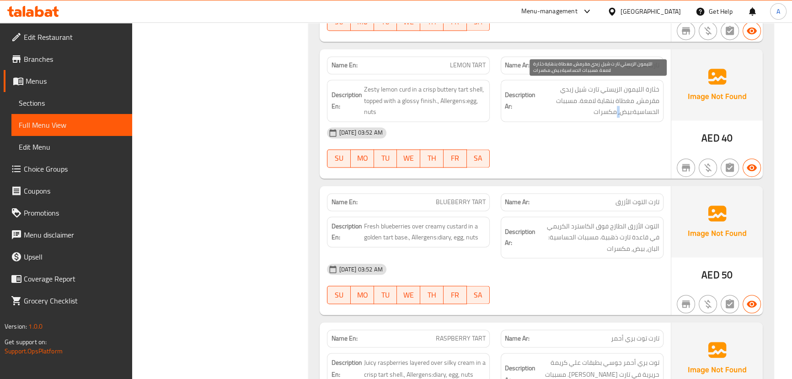
click at [621, 106] on span "خثارة‎ الليمون الزيستي تارت شيل زبدي مقرمش، مغطاة بنهاية لامعة. مسببات الحساسية…" at bounding box center [598, 101] width 122 height 34
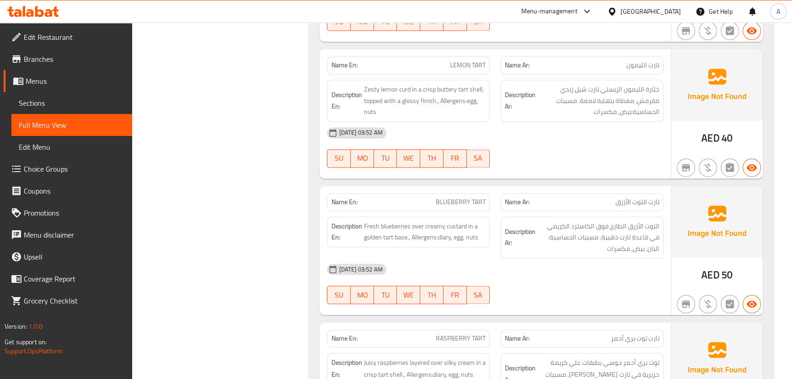
click at [608, 144] on div "[DATE] 03:52 AM SU MO TU WE TH FR SA" at bounding box center [494, 147] width 347 height 51
drag, startPoint x: 420, startPoint y: 196, endPoint x: 582, endPoint y: 173, distance: 163.1
click at [498, 198] on div "Name En: BLUEBERRY TART Name Ar: تارت التوت الأزرق" at bounding box center [494, 201] width 347 height 29
click at [583, 171] on div "Name En: LEMON TART Name Ar: تارت الليمون Description En: Zesty lemon curd in a…" at bounding box center [495, 113] width 351 height 129
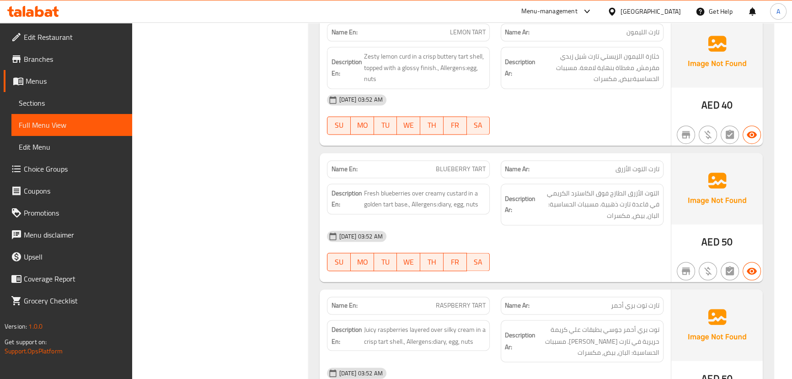
scroll to position [1889, 0]
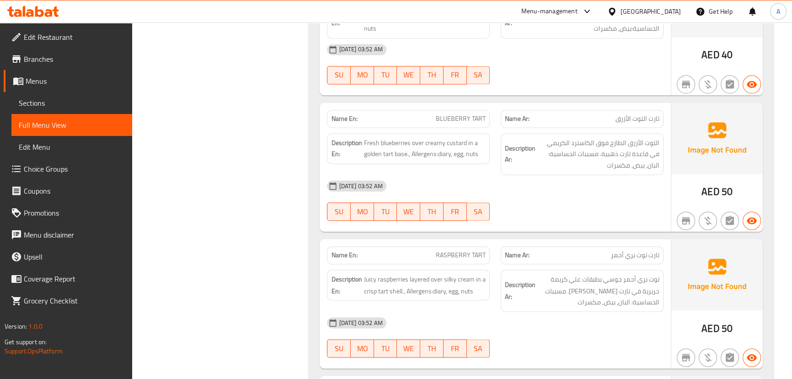
drag, startPoint x: 401, startPoint y: 109, endPoint x: 530, endPoint y: 158, distance: 138.4
click at [497, 137] on div "Name En: BLUEBERRY TART Name Ar: تارت التوت الأزرق Description En: Fresh bluebe…" at bounding box center [495, 166] width 351 height 129
click at [549, 196] on div "[DATE] 03:52 AM SU MO TU WE TH FR SA" at bounding box center [494, 200] width 347 height 51
drag, startPoint x: 422, startPoint y: 115, endPoint x: 530, endPoint y: 155, distance: 114.6
click at [498, 132] on div "Name En: BLUEBERRY TART Name Ar: تارت التوت الأزرق Description En: Fresh bluebe…" at bounding box center [495, 166] width 351 height 129
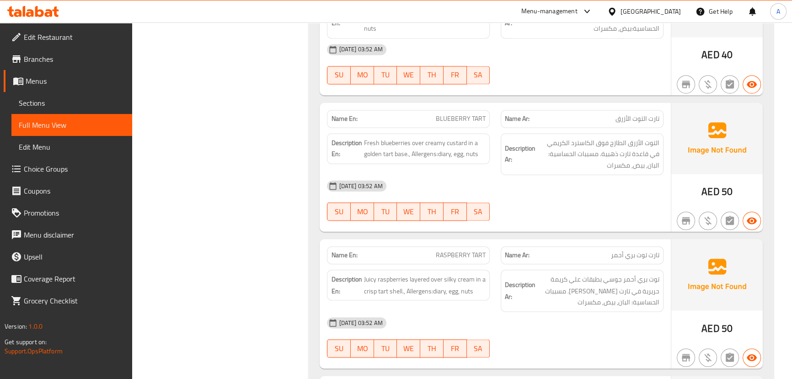
click at [545, 175] on div "[DATE] 03:52 AM" at bounding box center [494, 186] width 347 height 22
click at [658, 142] on span "التوت الأزرق الطازج فوق الكاسترد الكريمي في قاعدة تارت ذهبية. مسببات الحساسية: …" at bounding box center [598, 154] width 122 height 34
click at [654, 144] on span "التوت الأزرق الطازج فوق الكاسترد الكريمي في قاعدة تارت ذهبية. مسببات الحساسية: …" at bounding box center [598, 154] width 122 height 34
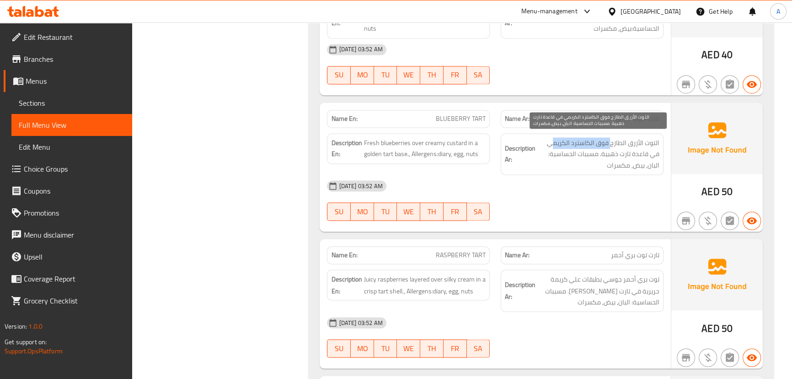
drag, startPoint x: 610, startPoint y: 143, endPoint x: 554, endPoint y: 141, distance: 55.4
click at [554, 141] on span "التوت الأزرق الطازج فوق الكاسترد الكريمي في قاعدة تارت ذهبية. مسببات الحساسية: …" at bounding box center [598, 154] width 122 height 34
drag, startPoint x: 646, startPoint y: 152, endPoint x: 567, endPoint y: 149, distance: 79.2
click at [567, 149] on span "التوت الأزرق الطازج فوق الكاسترد الكريمي في قاعدة تارت ذهبية. مسببات الحساسية: …" at bounding box center [598, 154] width 122 height 34
click at [653, 160] on span "التوت الأزرق الطازج فوق الكاسترد الكريمي في قاعدة تارت ذهبية. مسببات الحساسية: …" at bounding box center [598, 154] width 122 height 34
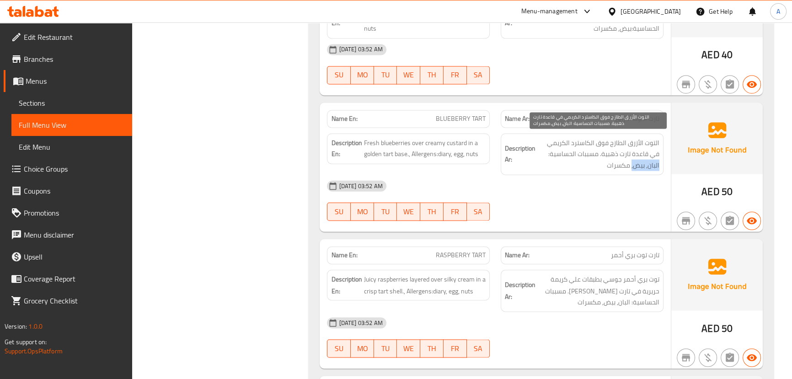
drag, startPoint x: 653, startPoint y: 160, endPoint x: 631, endPoint y: 166, distance: 23.7
click at [632, 164] on span "التوت الأزرق الطازج فوق الكاسترد الكريمي في قاعدة تارت ذهبية. مسببات الحساسية: …" at bounding box center [598, 154] width 122 height 34
click at [625, 195] on div "[DATE] 03:52 AM SU MO TU WE TH FR SA" at bounding box center [494, 200] width 347 height 51
drag, startPoint x: 628, startPoint y: 163, endPoint x: 597, endPoint y: 181, distance: 35.5
click at [609, 163] on span "التوت الأزرق الطازج فوق الكاسترد الكريمي في قاعدة تارت ذهبية. مسببات الحساسية: …" at bounding box center [598, 154] width 122 height 34
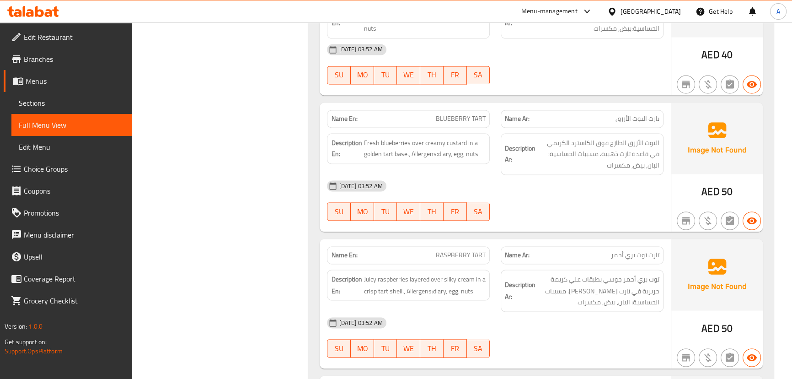
click at [595, 183] on div "[DATE] 03:52 AM" at bounding box center [494, 186] width 347 height 22
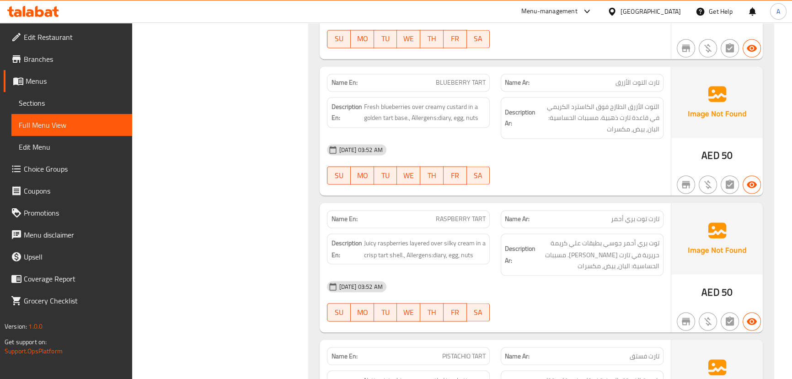
scroll to position [1971, 0]
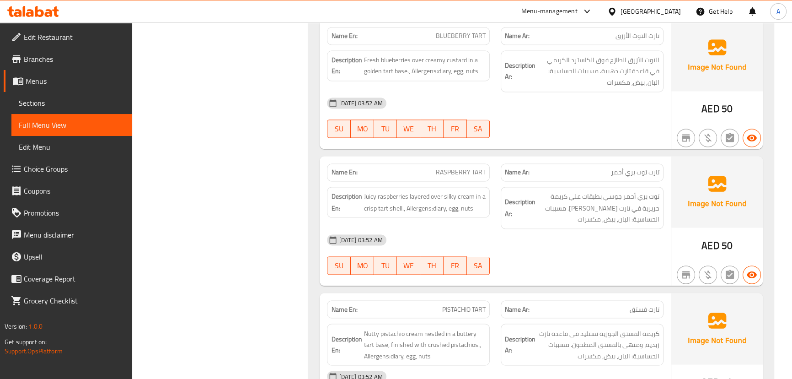
drag, startPoint x: 450, startPoint y: 170, endPoint x: 504, endPoint y: 184, distance: 56.4
click at [487, 177] on div "Name En: RASPBERRY TART" at bounding box center [408, 172] width 163 height 18
click at [551, 229] on div "[DATE] 03:52 AM" at bounding box center [494, 240] width 347 height 22
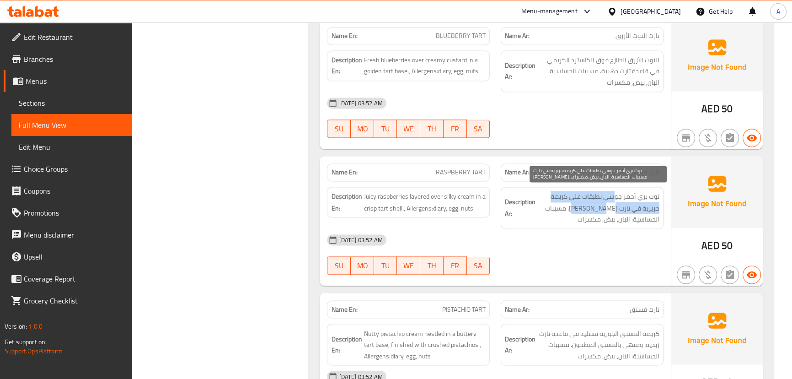
drag, startPoint x: 608, startPoint y: 199, endPoint x: 579, endPoint y: 205, distance: 29.4
click at [580, 204] on span "توت بري أحمر جوسي بطبقات علي كريمة حريرية في تارت [PERSON_NAME]. مسببات الحساسي…" at bounding box center [598, 208] width 122 height 34
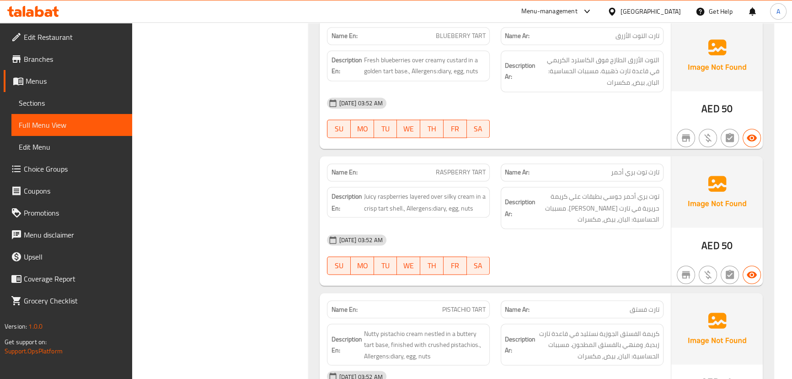
click at [597, 240] on div "[DATE] 03:52 AM" at bounding box center [494, 240] width 347 height 22
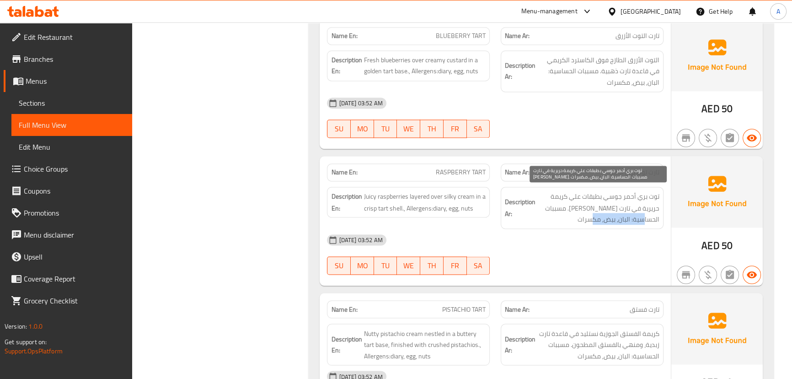
drag, startPoint x: 632, startPoint y: 211, endPoint x: 588, endPoint y: 257, distance: 63.4
click at [573, 221] on span "توت بري أحمر جوسي بطبقات علي كريمة حريرية في تارت [PERSON_NAME]. مسببات الحساسي…" at bounding box center [598, 208] width 122 height 34
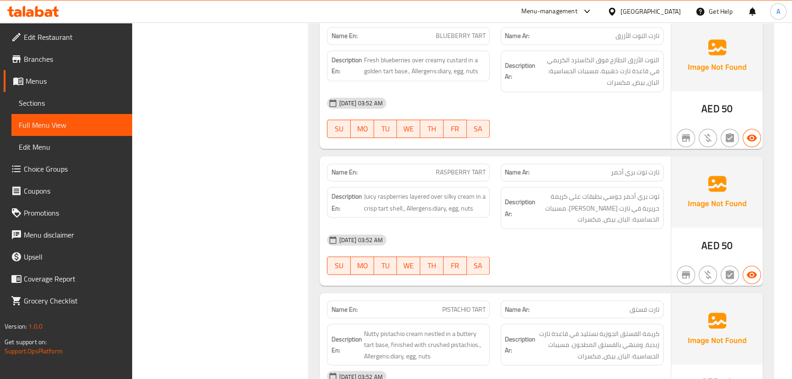
drag, startPoint x: 588, startPoint y: 257, endPoint x: 476, endPoint y: 246, distance: 112.6
click at [584, 258] on div "[DATE] 03:52 AM SU MO TU WE TH FR SA" at bounding box center [494, 254] width 347 height 51
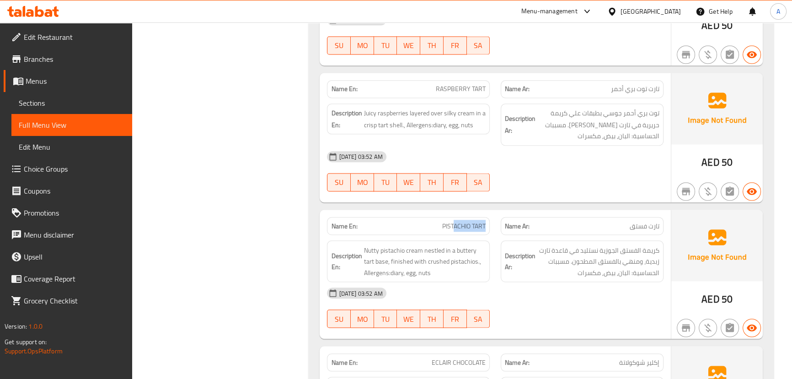
drag, startPoint x: 456, startPoint y: 220, endPoint x: 572, endPoint y: 195, distance: 118.2
click at [535, 203] on div "Name En: HONEY CAKE Name Ar: كيك العسل Description En: Layers of delicate honey…" at bounding box center [541, 82] width 465 height 2483
click at [573, 194] on div "Name En: RASPBERRY TART Name Ar: تارت توت بري أحمر Description En: Juicy raspbe…" at bounding box center [495, 137] width 351 height 129
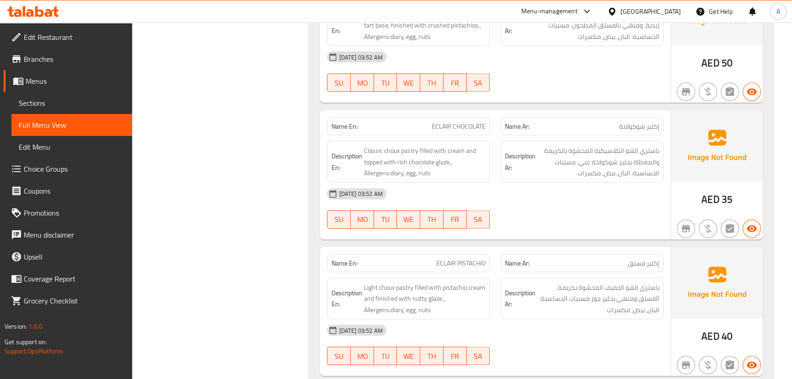
scroll to position [2304, 0]
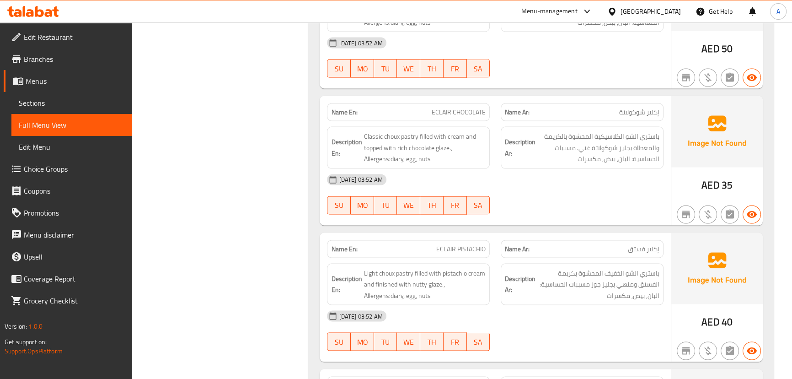
drag, startPoint x: 423, startPoint y: 105, endPoint x: 534, endPoint y: 139, distance: 115.3
click at [462, 107] on p "Name En: ECLAIR CHOCOLATE" at bounding box center [408, 112] width 155 height 10
click at [565, 201] on div "[DATE] 03:52 AM SU MO TU WE TH FR SA" at bounding box center [494, 194] width 347 height 51
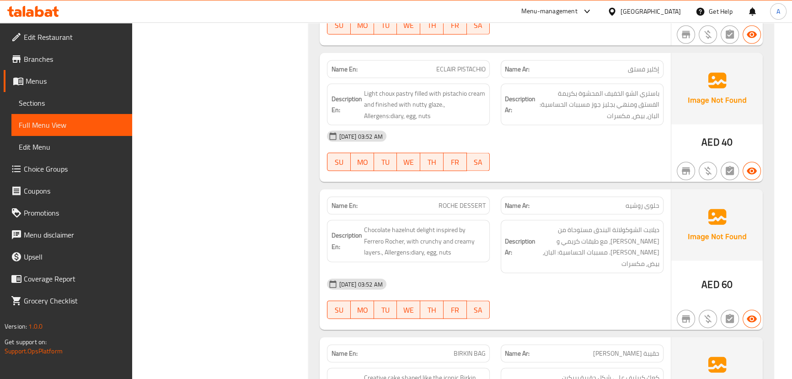
scroll to position [2554, 0]
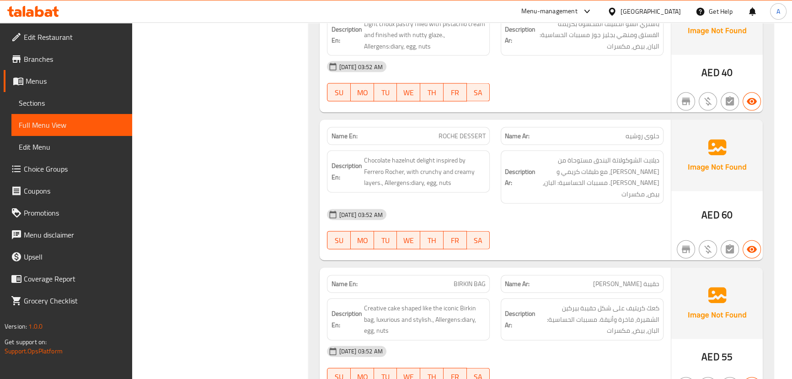
drag, startPoint x: 421, startPoint y: 135, endPoint x: 530, endPoint y: 149, distance: 110.2
click at [498, 139] on div "Name En: ROCHE DESSERT Name Ar: حلوى روشيه" at bounding box center [494, 136] width 347 height 29
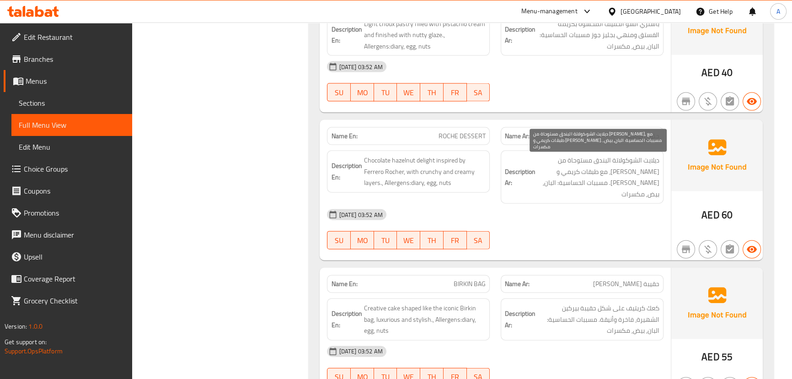
click at [554, 203] on div "[DATE] 03:52 AM" at bounding box center [494, 214] width 347 height 22
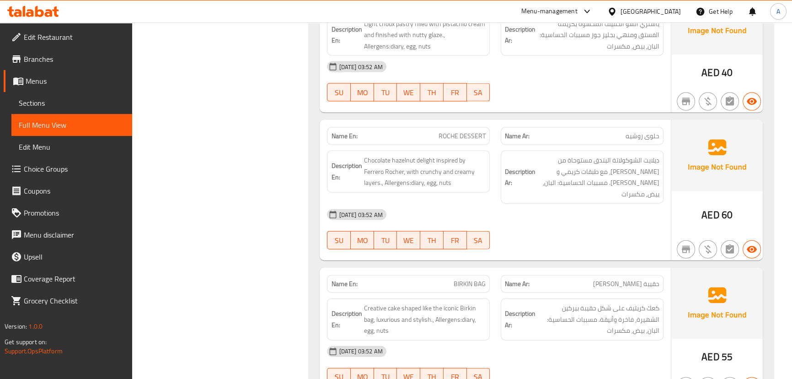
click at [655, 131] on span "حلوى روشيه" at bounding box center [643, 136] width 34 height 10
drag, startPoint x: 655, startPoint y: 130, endPoint x: 456, endPoint y: 134, distance: 199.0
click at [457, 133] on div "Name En: ROCHE DESSERT Name Ar: حلوى روشيه" at bounding box center [494, 136] width 347 height 29
click at [559, 209] on div "[DATE] 03:52 AM" at bounding box center [494, 214] width 347 height 22
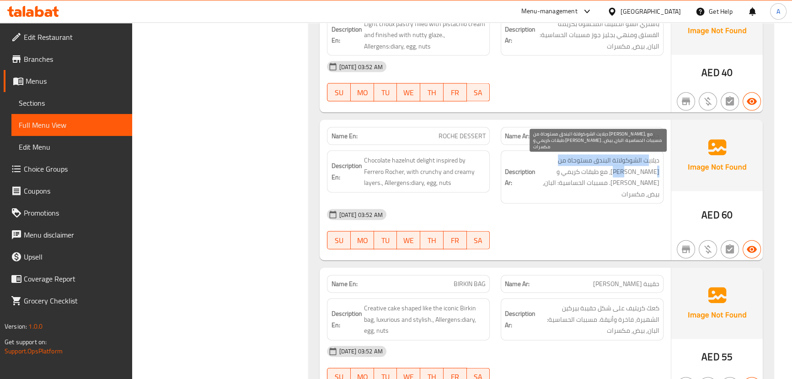
drag, startPoint x: 647, startPoint y: 157, endPoint x: 544, endPoint y: 164, distance: 103.6
click at [544, 164] on span "ديلايت الشوكولاتة البندق مستوحاة من [PERSON_NAME]، مع طبقات كريمي و [PERSON_NAM…" at bounding box center [598, 177] width 122 height 45
click at [644, 174] on span "ديلايت الشوكولاتة البندق مستوحاة من [PERSON_NAME]، مع طبقات كريمي و [PERSON_NAM…" at bounding box center [598, 177] width 122 height 45
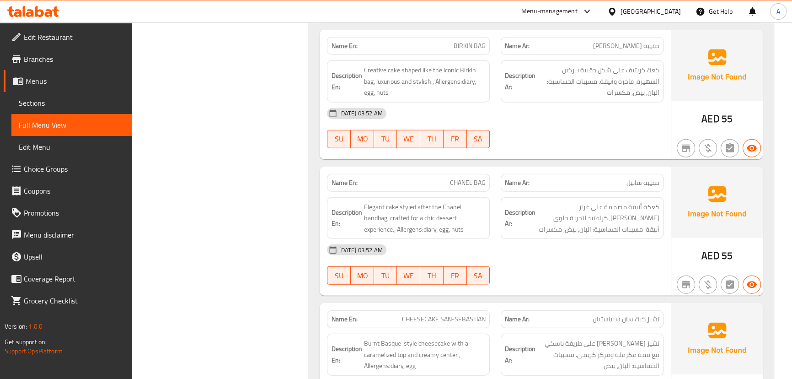
scroll to position [2803, 0]
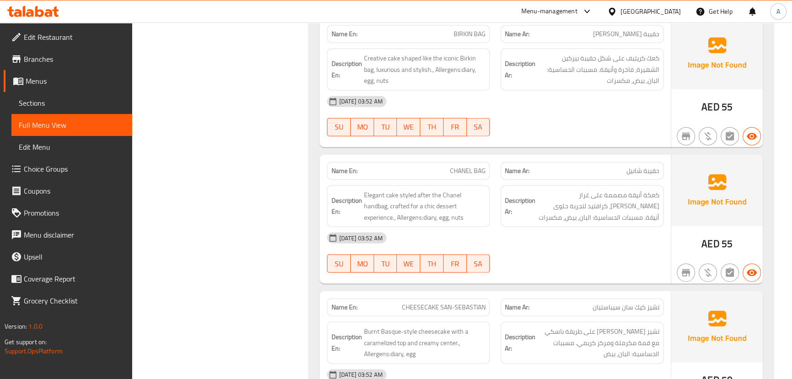
drag, startPoint x: 653, startPoint y: 151, endPoint x: 642, endPoint y: 181, distance: 31.5
click at [648, 166] on span "حقيبة شانيل" at bounding box center [643, 171] width 33 height 10
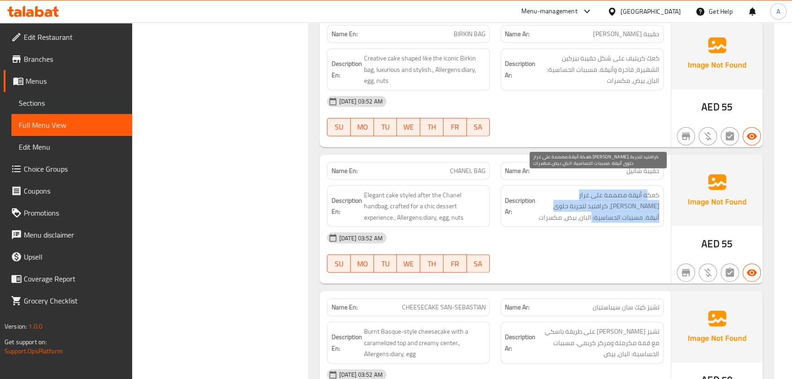
drag, startPoint x: 648, startPoint y: 182, endPoint x: 535, endPoint y: 189, distance: 112.7
click at [535, 189] on h6 "Description Ar: كعكة أنيقة مصممة على غرار [PERSON_NAME]، كرافتيد لتجربة حلوى أن…" at bounding box center [582, 206] width 155 height 34
click at [626, 197] on span "كعكة أنيقة مصممة على غرار [PERSON_NAME]، كرافتيد لتجربة حلوى أنيقة. مسببات الحس…" at bounding box center [598, 206] width 122 height 34
drag, startPoint x: 626, startPoint y: 197, endPoint x: 594, endPoint y: 197, distance: 32.0
click at [594, 197] on span "كعكة أنيقة مصممة على غرار [PERSON_NAME]، كرافتيد لتجربة حلوى أنيقة. مسببات الحس…" at bounding box center [598, 206] width 122 height 34
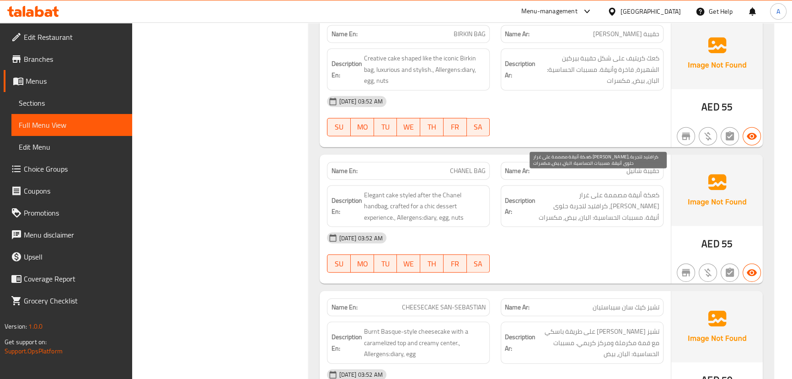
click at [565, 192] on span "كعكة أنيقة مصممة على غرار [PERSON_NAME]، كرافتيد لتجربة حلوى أنيقة. مسببات الحس…" at bounding box center [598, 206] width 122 height 34
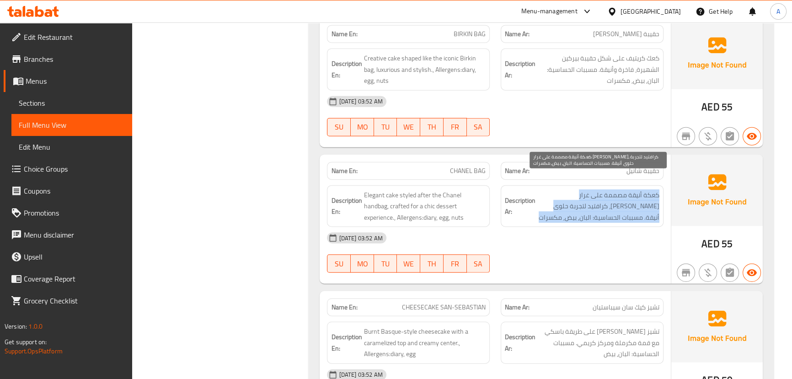
click at [565, 192] on span "كعكة أنيقة مصممة على غرار [PERSON_NAME]، كرافتيد لتجربة حلوى أنيقة. مسببات الحس…" at bounding box center [598, 206] width 122 height 34
click at [609, 201] on span "كعكة أنيقة مصممة على غرار [PERSON_NAME]، كرافتيد لتجربة حلوى أنيقة. مسببات الحس…" at bounding box center [598, 206] width 122 height 34
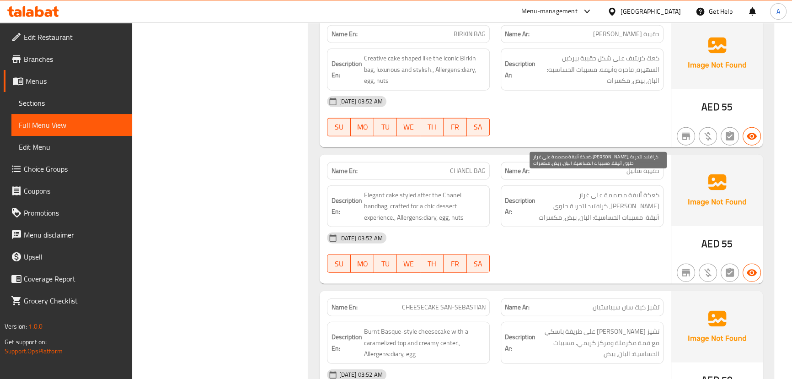
click at [614, 200] on span "كعكة أنيقة مصممة على غرار [PERSON_NAME]، كرافتيد لتجربة حلوى أنيقة. مسببات الحس…" at bounding box center [598, 206] width 122 height 34
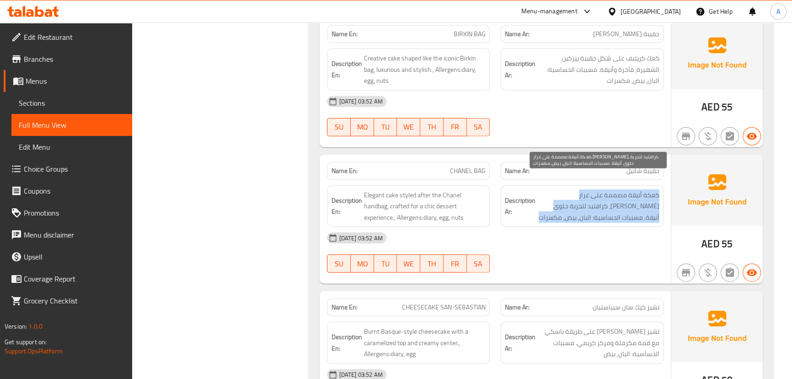
drag, startPoint x: 614, startPoint y: 200, endPoint x: 597, endPoint y: 216, distance: 23.0
click at [612, 200] on span "كعكة أنيقة مصممة على غرار [PERSON_NAME]، كرافتيد لتجربة حلوى أنيقة. مسببات الحس…" at bounding box center [598, 206] width 122 height 34
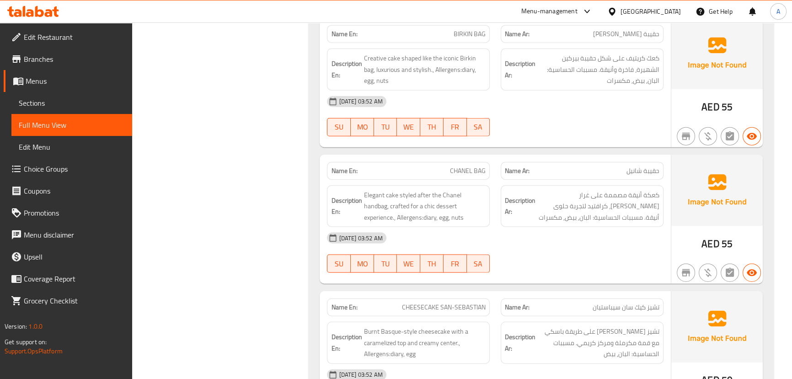
drag, startPoint x: 590, startPoint y: 224, endPoint x: 545, endPoint y: 225, distance: 45.7
click at [590, 227] on div "[DATE] 03:52 AM" at bounding box center [494, 238] width 347 height 22
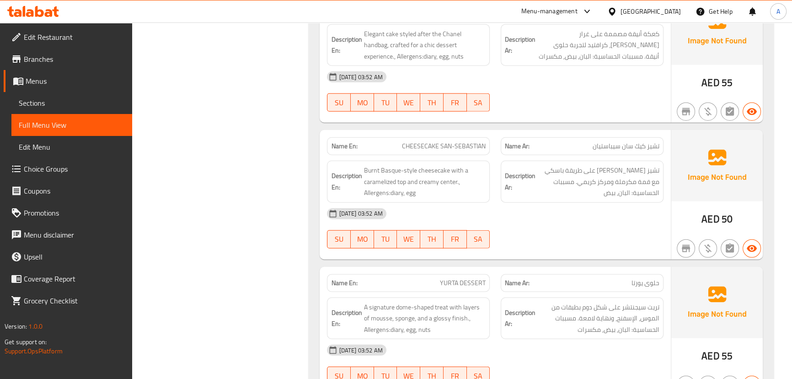
scroll to position [2969, 0]
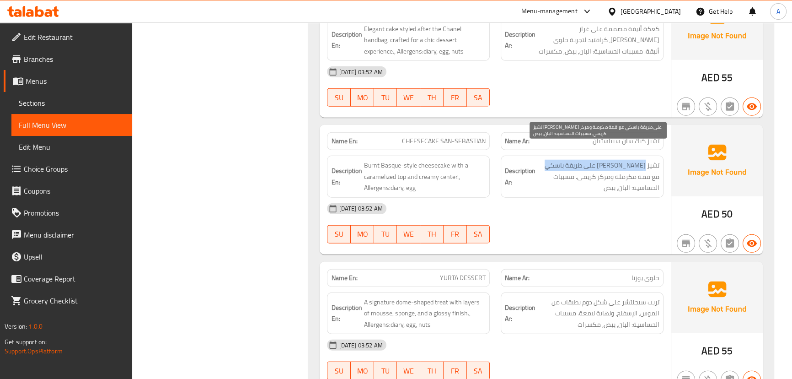
drag, startPoint x: 644, startPoint y: 150, endPoint x: 550, endPoint y: 155, distance: 93.9
click at [551, 160] on span "تشيز [PERSON_NAME] على طريقة باسكي مع قمة مكرملة ومركز كريمي. مسببات الحساسية: …" at bounding box center [598, 177] width 122 height 34
click at [647, 160] on span "تشيز [PERSON_NAME] على طريقة باسكي مع قمة مكرملة ومركز كريمي. مسببات الحساسية: …" at bounding box center [598, 177] width 122 height 34
drag, startPoint x: 647, startPoint y: 160, endPoint x: 608, endPoint y: 157, distance: 38.5
click at [609, 160] on span "تشيز [PERSON_NAME] على طريقة باسكي مع قمة مكرملة ومركز كريمي. مسببات الحساسية: …" at bounding box center [598, 177] width 122 height 34
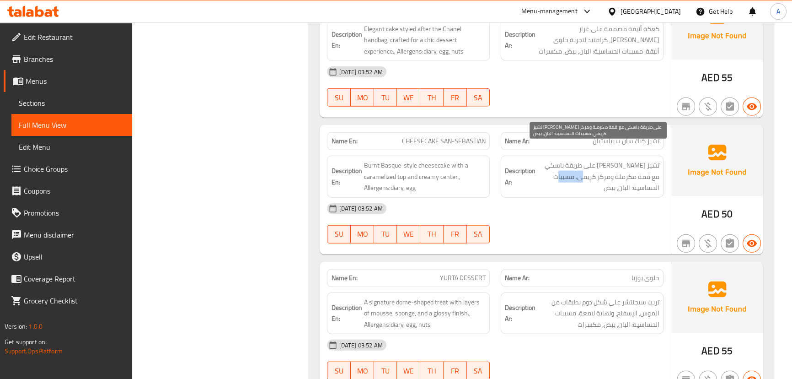
drag, startPoint x: 590, startPoint y: 159, endPoint x: 566, endPoint y: 159, distance: 24.2
click at [566, 160] on span "تشيز [PERSON_NAME] على طريقة باسكي مع قمة مكرملة ومركز كريمي. مسببات الحساسية: …" at bounding box center [598, 177] width 122 height 34
click at [627, 169] on span "تشيز [PERSON_NAME] على طريقة باسكي مع قمة مكرملة ومركز كريمي. مسببات الحساسية: …" at bounding box center [598, 177] width 122 height 34
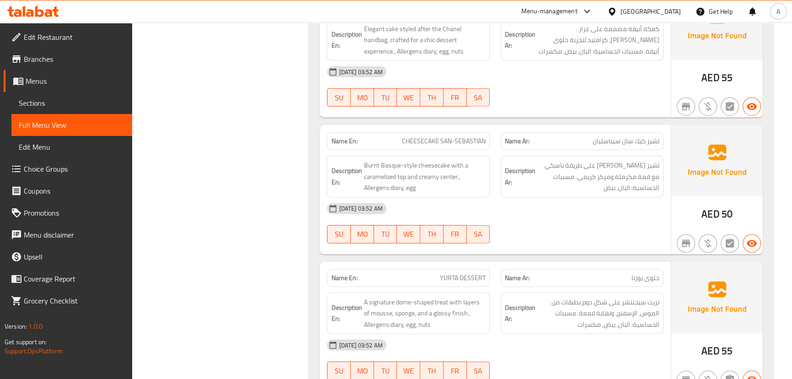
click at [599, 198] on div "[DATE] 03:52 AM" at bounding box center [494, 209] width 347 height 22
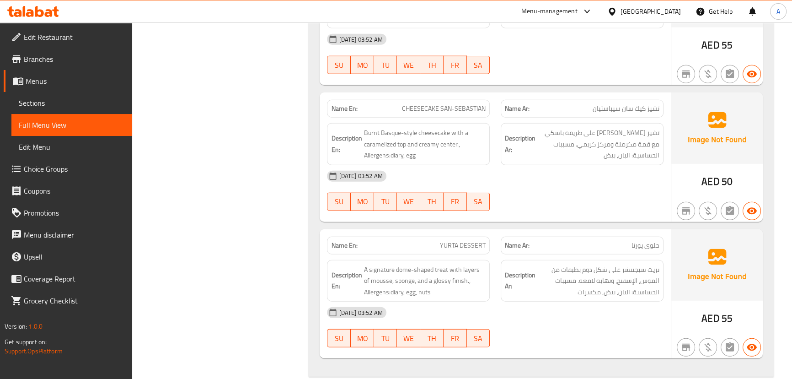
scroll to position [3032, 0]
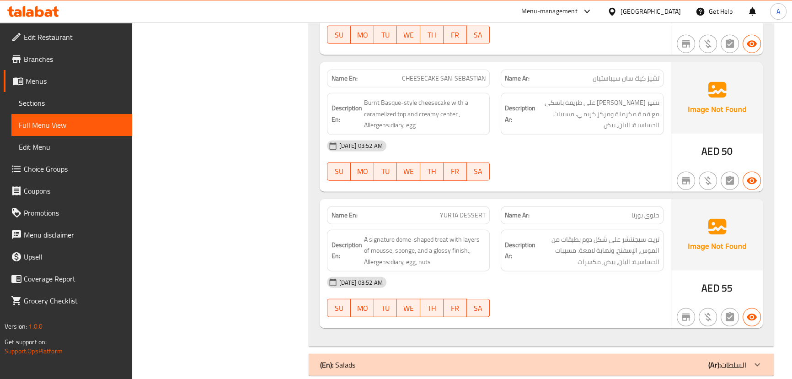
drag, startPoint x: 436, startPoint y: 193, endPoint x: 519, endPoint y: 187, distance: 83.4
click at [499, 201] on div "Name En: YURTA DESSERT Name Ar: حلوى يورتا" at bounding box center [494, 215] width 347 height 29
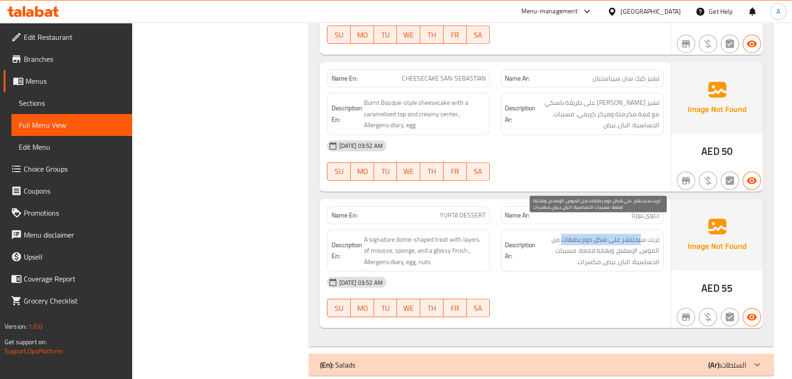
drag, startPoint x: 634, startPoint y: 220, endPoint x: 561, endPoint y: 220, distance: 73.6
click at [561, 234] on span "تريت سيجنتشر على شكل دوم بطبقات من الموس، الإسفنج، ونهاية لامعة. مسببات الحساسي…" at bounding box center [598, 251] width 122 height 34
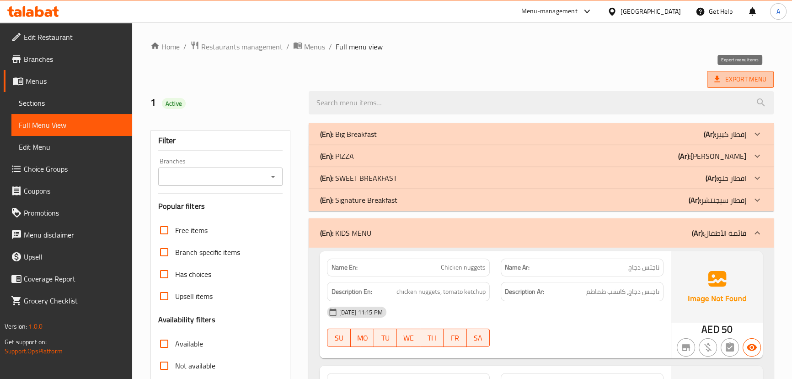
click at [751, 81] on span "Export Menu" at bounding box center [740, 79] width 52 height 11
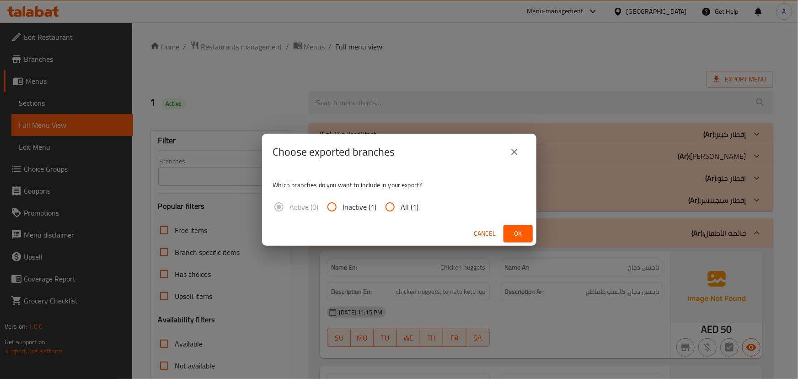
click at [395, 208] on input "All (1)" at bounding box center [390, 207] width 22 height 22
radio input "true"
click at [528, 234] on button "Ok" at bounding box center [517, 233] width 29 height 17
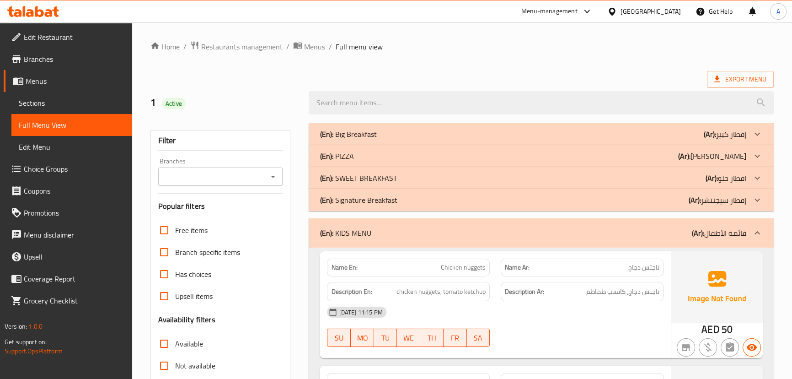
click at [450, 80] on div "Export Menu" at bounding box center [461, 79] width 623 height 17
click at [482, 42] on ol "Home / Restaurants management / Menus / Full menu view" at bounding box center [461, 47] width 623 height 12
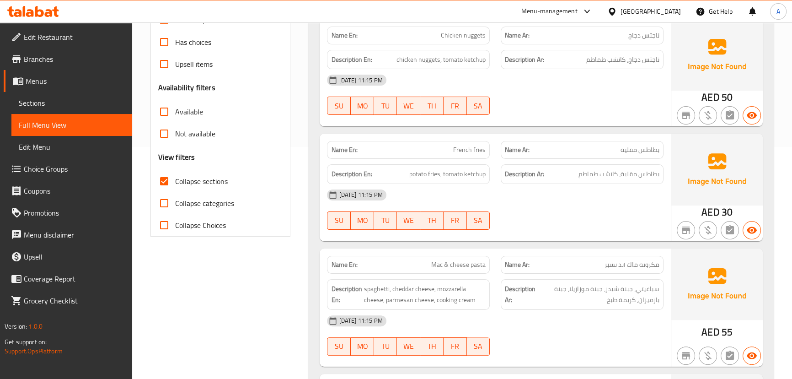
scroll to position [41, 0]
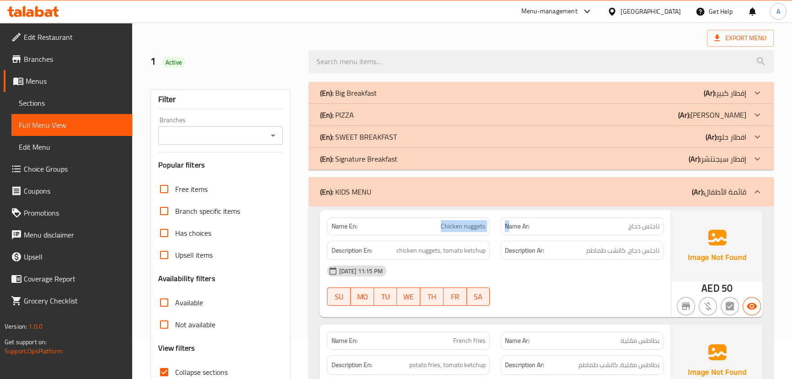
drag, startPoint x: 441, startPoint y: 226, endPoint x: 619, endPoint y: 236, distance: 177.7
click at [597, 236] on div "Name En: Chicken nuggets Name Ar: ناجتس دجاج Description En: chicken nuggets, t…" at bounding box center [495, 263] width 351 height 107
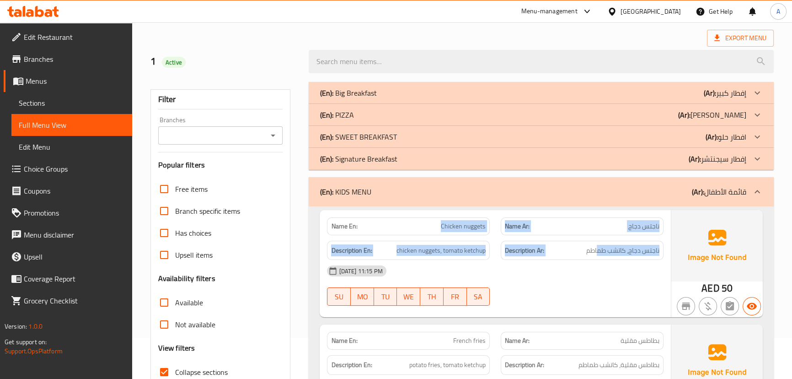
click at [637, 242] on div "Description Ar: ناجتس دجاج، كاتشب طماطم" at bounding box center [582, 251] width 163 height 20
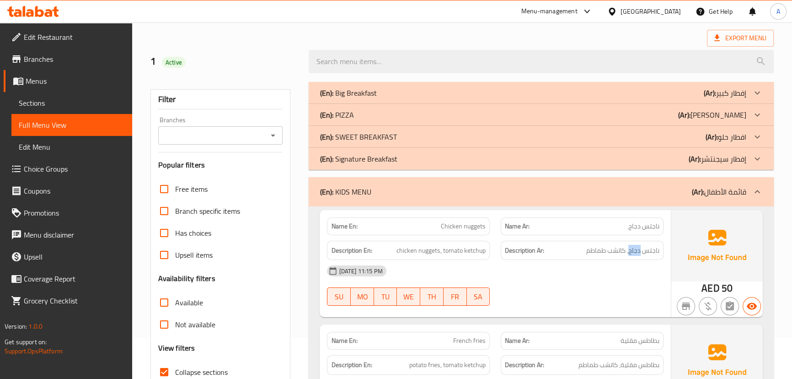
click at [637, 242] on div "Description Ar: ناجتس دجاج، كاتشب طماطم" at bounding box center [582, 251] width 163 height 20
click at [599, 278] on div "[DATE] 11:15 PM" at bounding box center [494, 271] width 347 height 22
click at [653, 11] on div "[GEOGRAPHIC_DATA]" at bounding box center [651, 11] width 60 height 10
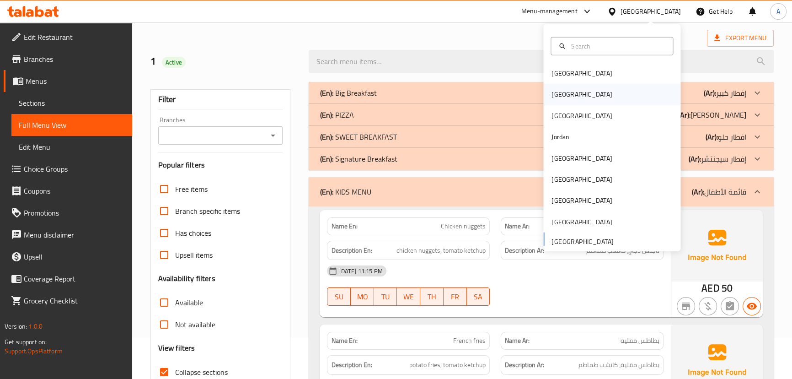
click at [562, 92] on div "[GEOGRAPHIC_DATA]" at bounding box center [581, 94] width 75 height 21
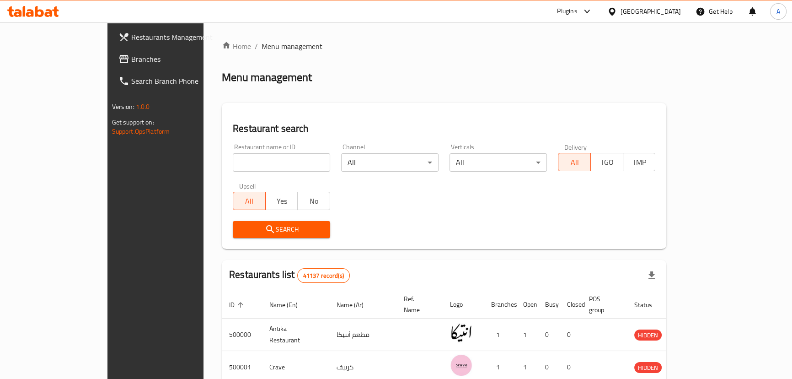
click at [131, 54] on span "Branches" at bounding box center [181, 59] width 101 height 11
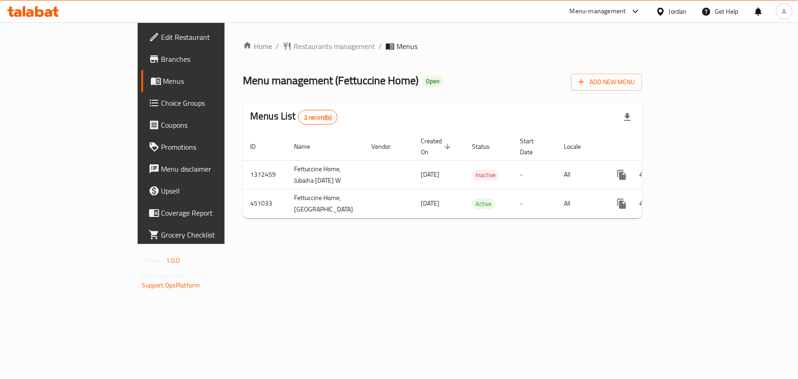
drag, startPoint x: 205, startPoint y: 202, endPoint x: 300, endPoint y: 241, distance: 102.3
click at [287, 208] on td "Fettuccine Home, Aljama` Street" at bounding box center [325, 203] width 77 height 29
click at [311, 244] on div "Home / Restaurants management / Menus Menu management ( Fettuccine Home ) Open …" at bounding box center [443, 132] width 436 height 221
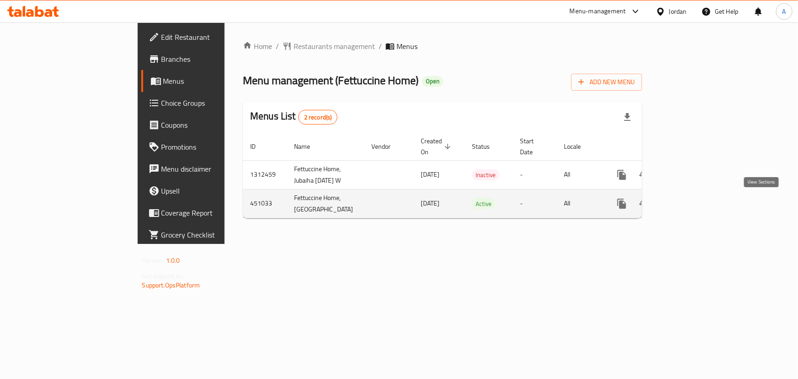
click at [693, 202] on icon "enhanced table" at bounding box center [687, 203] width 11 height 11
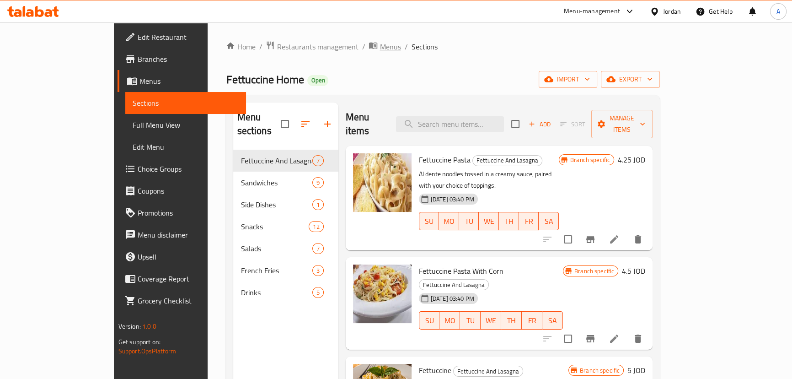
click at [369, 47] on icon "breadcrumb" at bounding box center [373, 45] width 9 height 9
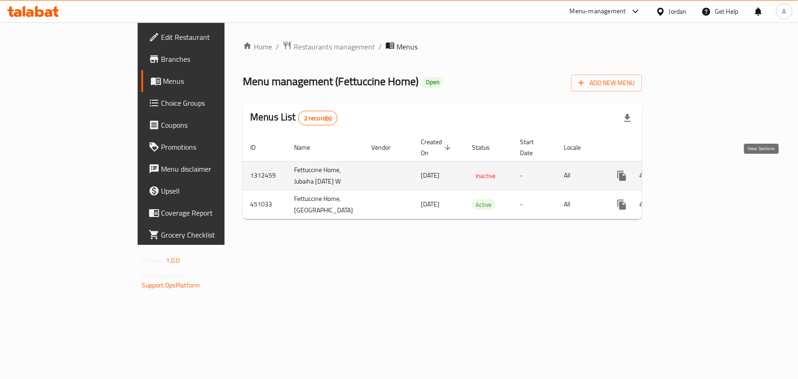
click at [699, 170] on link "enhanced table" at bounding box center [688, 176] width 22 height 22
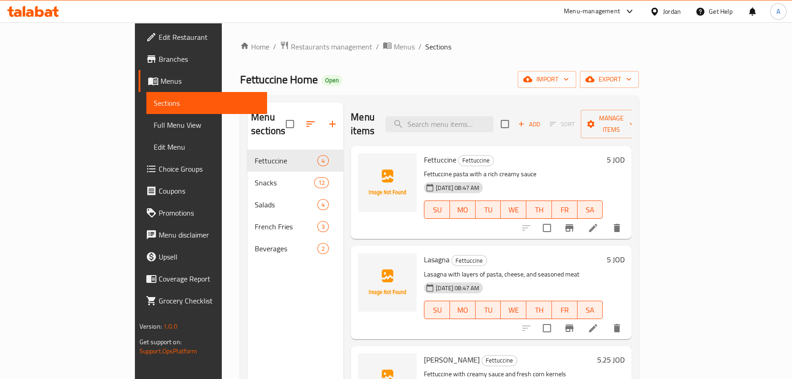
click at [240, 75] on span "Fettuccine Home" at bounding box center [279, 79] width 78 height 21
drag, startPoint x: 178, startPoint y: 75, endPoint x: 269, endPoint y: 81, distance: 91.3
click at [260, 81] on div "Fettuccine Home Open import export" at bounding box center [439, 79] width 399 height 17
click at [271, 81] on div "Fettuccine Home Open import export" at bounding box center [439, 79] width 399 height 17
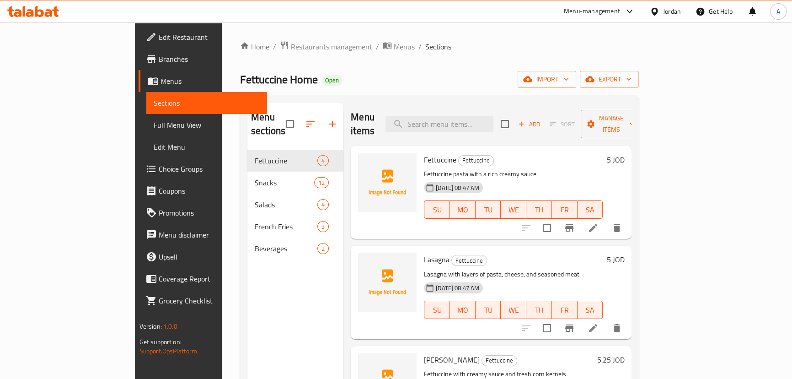
click at [240, 74] on span "Fettuccine Home" at bounding box center [279, 79] width 78 height 21
click at [322, 87] on div "Fettuccine Home Open import export" at bounding box center [439, 79] width 399 height 17
